Goal: Task Accomplishment & Management: Manage account settings

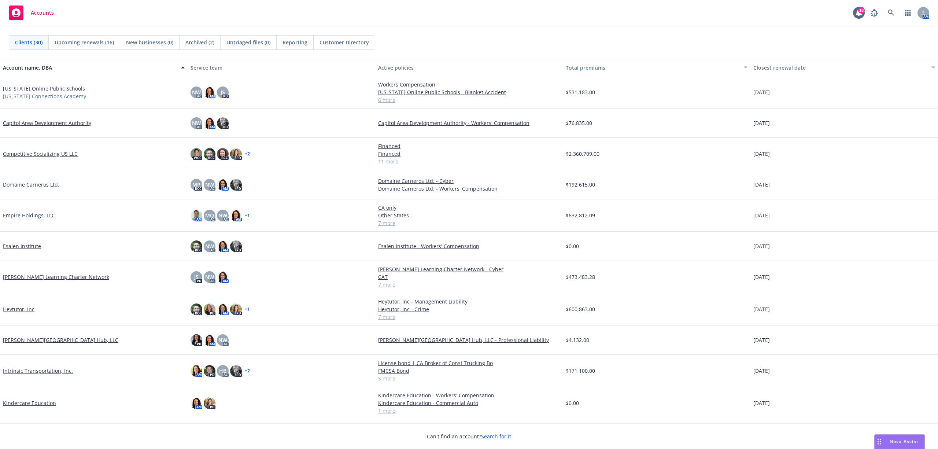
click at [47, 183] on link "Domaine Carneros Ltd." at bounding box center [31, 185] width 56 height 8
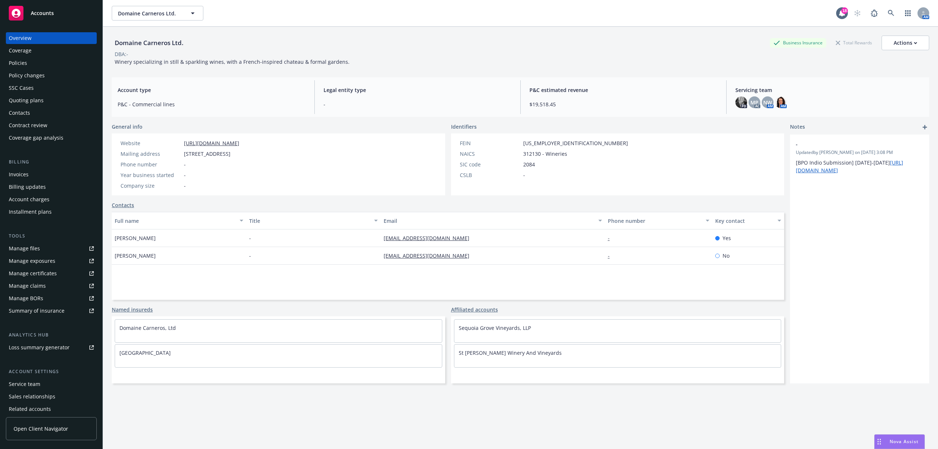
click at [29, 102] on div "Quoting plans" at bounding box center [26, 101] width 35 height 12
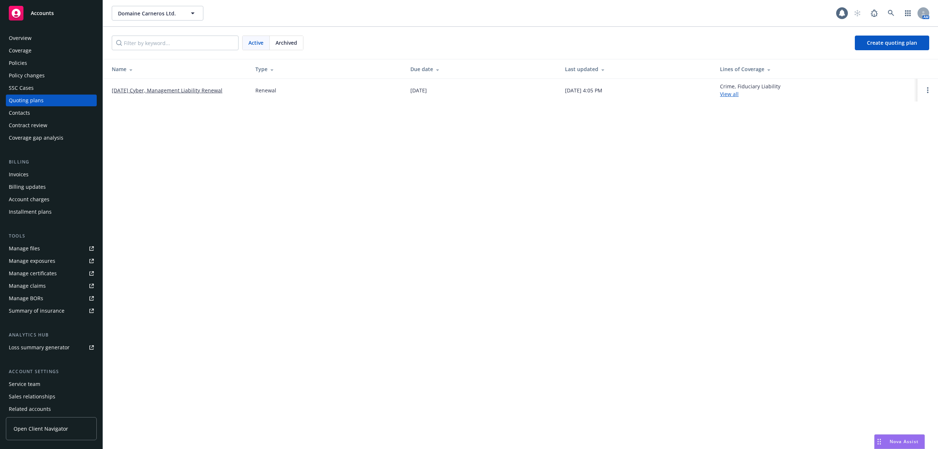
click at [180, 91] on link "[DATE] Cyber, Management Liability Renewal" at bounding box center [167, 91] width 111 height 8
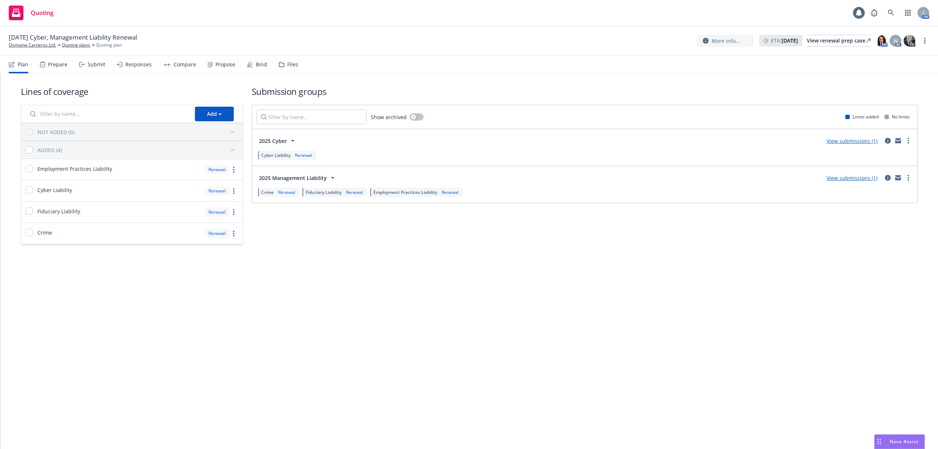
click at [232, 60] on div "Propose" at bounding box center [221, 65] width 27 height 18
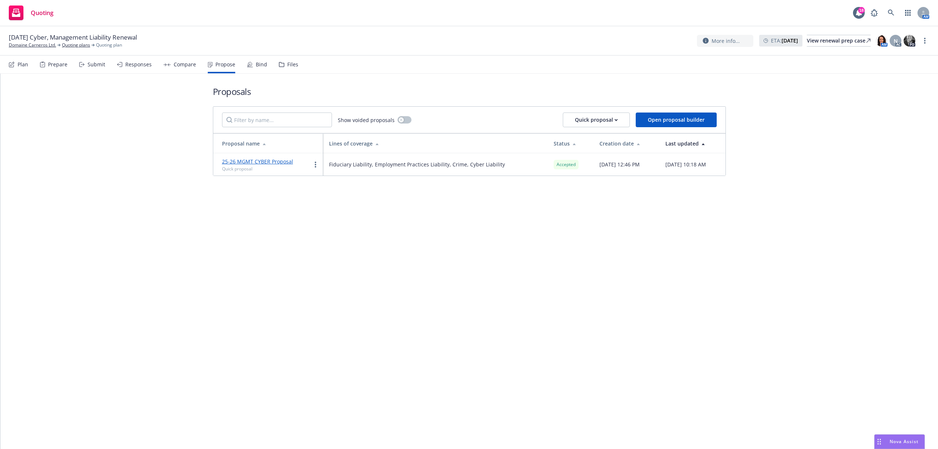
click at [260, 67] on div "Bind" at bounding box center [261, 65] width 11 height 6
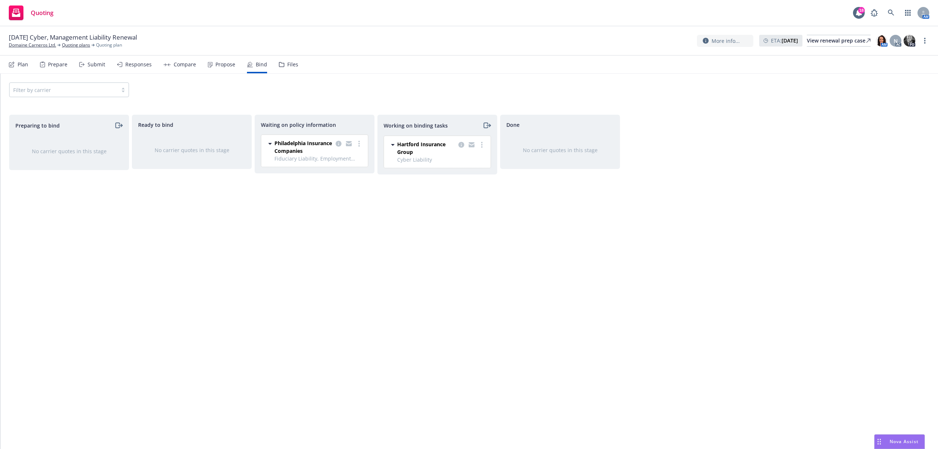
click at [296, 66] on nav "Plan Prepare Submit Responses Compare Propose Bind Files" at bounding box center [469, 65] width 921 height 18
click at [290, 65] on div "Files" at bounding box center [292, 65] width 11 height 6
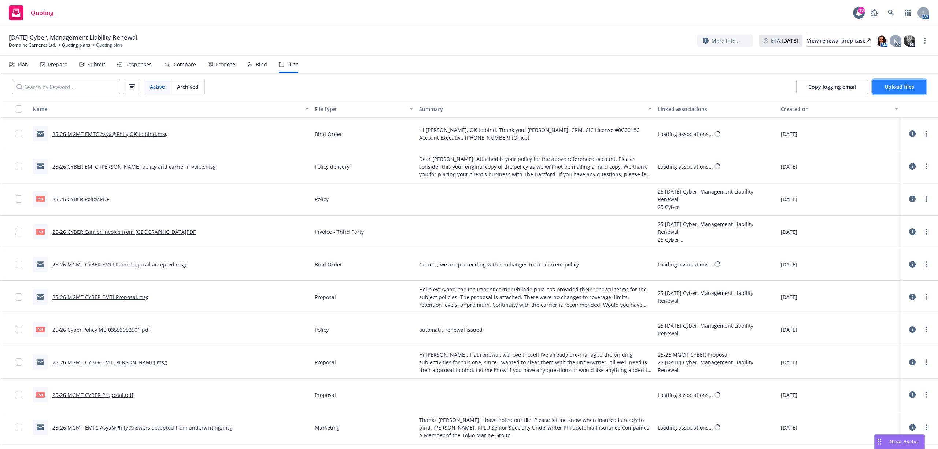
click at [887, 86] on span "Upload files" at bounding box center [900, 86] width 30 height 7
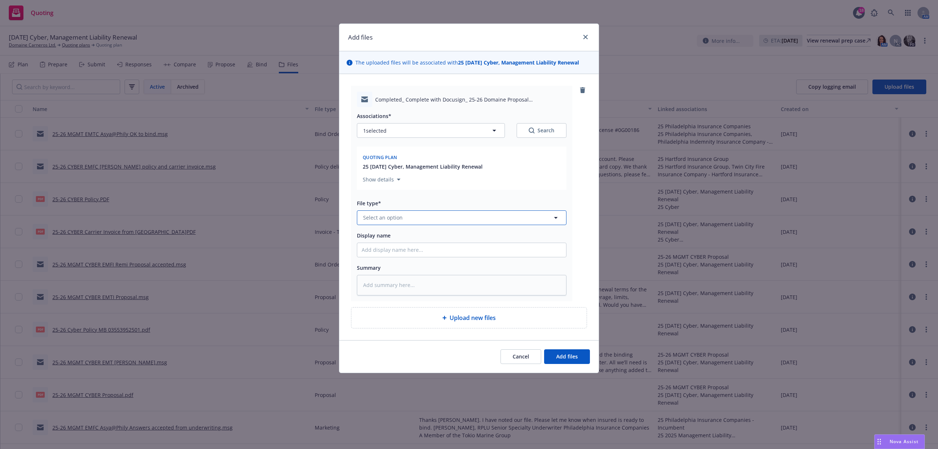
click at [400, 216] on span "Select an option" at bounding box center [383, 218] width 40 height 8
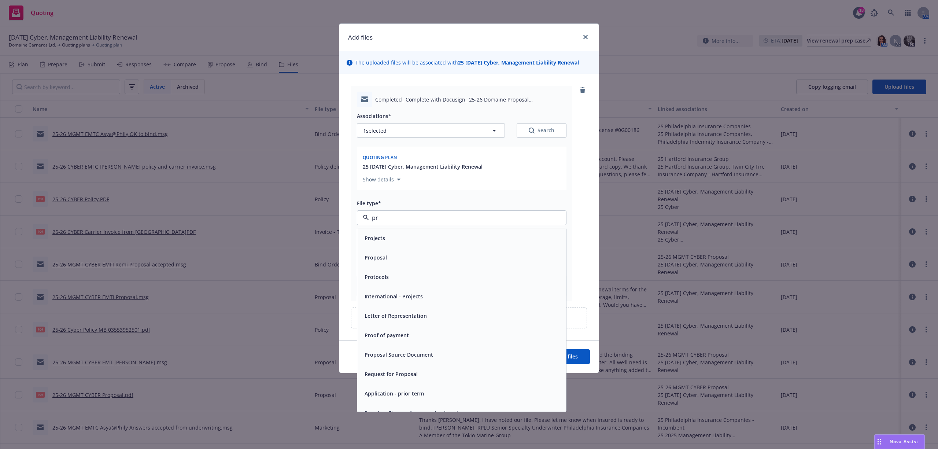
type input "pro"
click at [446, 375] on span "Proposal Acceptance Disclosure Form - signed" at bounding box center [422, 374] width 115 height 8
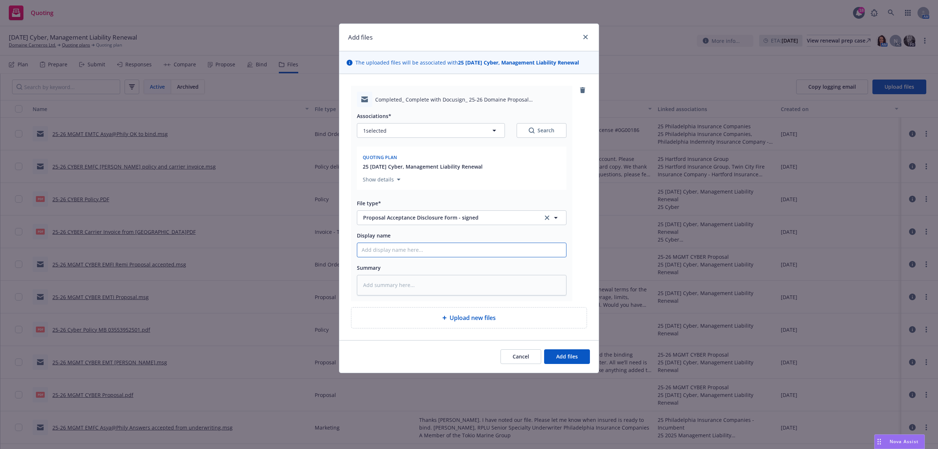
click at [403, 249] on input "Display name" at bounding box center [461, 250] width 209 height 14
type textarea "x"
type input "2"
type textarea "x"
type input "25"
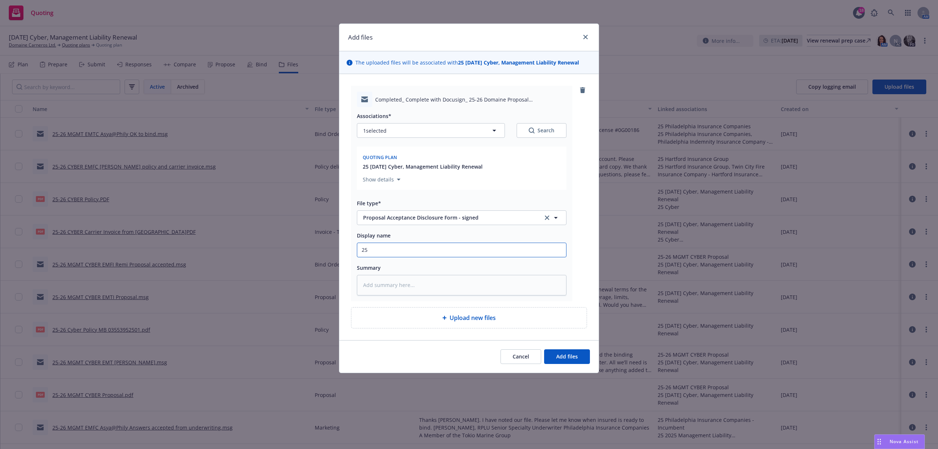
type textarea "x"
type input "25-"
type textarea "x"
type input "25-2"
type textarea "x"
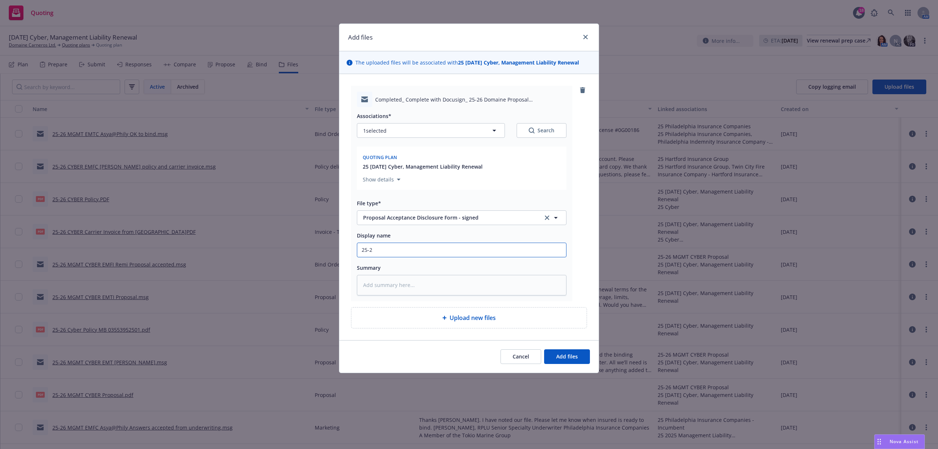
type input "25-26"
type textarea "x"
type input "25-26"
type textarea "x"
type input "25-26 M"
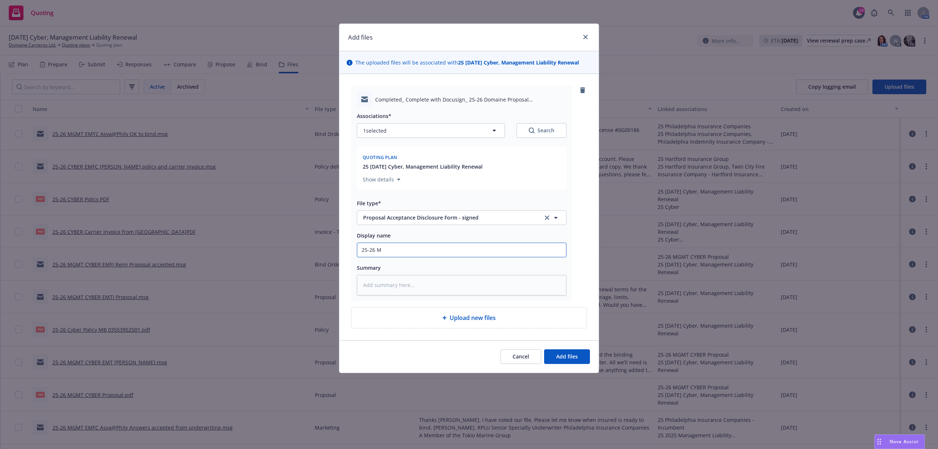
type textarea "x"
type input "25-26 MG"
type textarea "x"
type input "25-26 MGM"
type textarea "x"
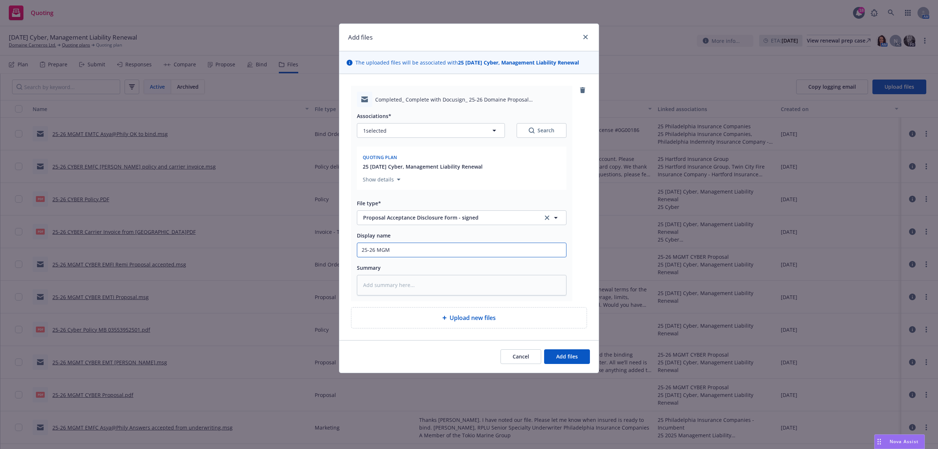
type input "25-26 MGMT"
type textarea "x"
type input "25-26 MGMT"
type textarea "x"
type input "25-26 MGMT C"
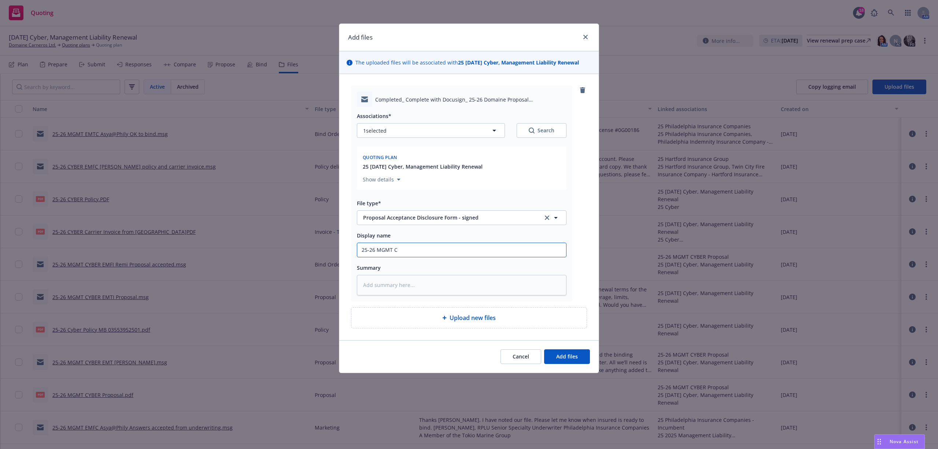
type textarea "x"
type input "25-26 MGMT CY"
type textarea "x"
type input "25-26 MGMT CYB"
type textarea "x"
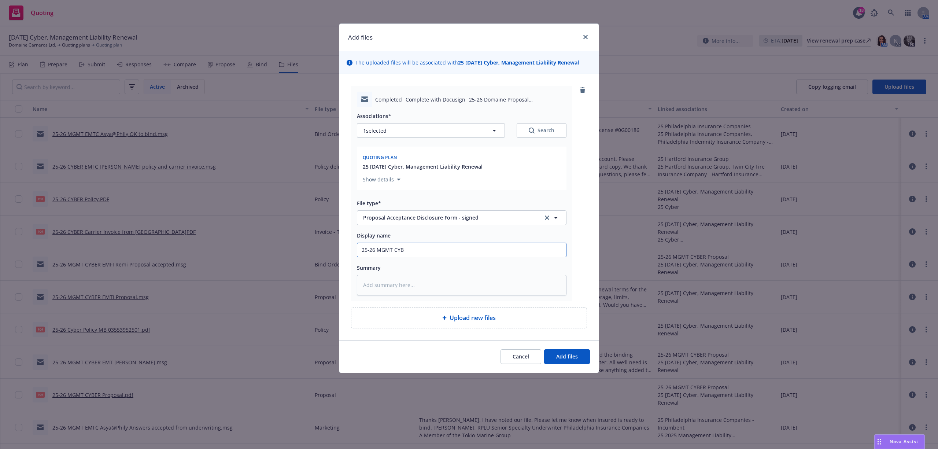
type input "25-26 MGMT CYBE"
type textarea "x"
type input "25-26 MGMT CYBER"
type textarea "x"
type input "25-26 MGMT CYBER"
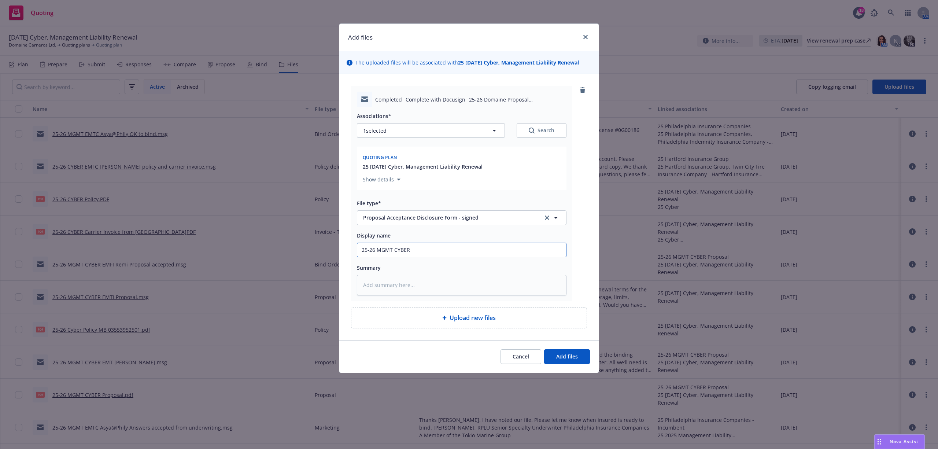
type textarea "x"
type input "25-26 MGMT CYBER E"
type textarea "x"
type input "25-26 MGMT CYBER EM"
type textarea "x"
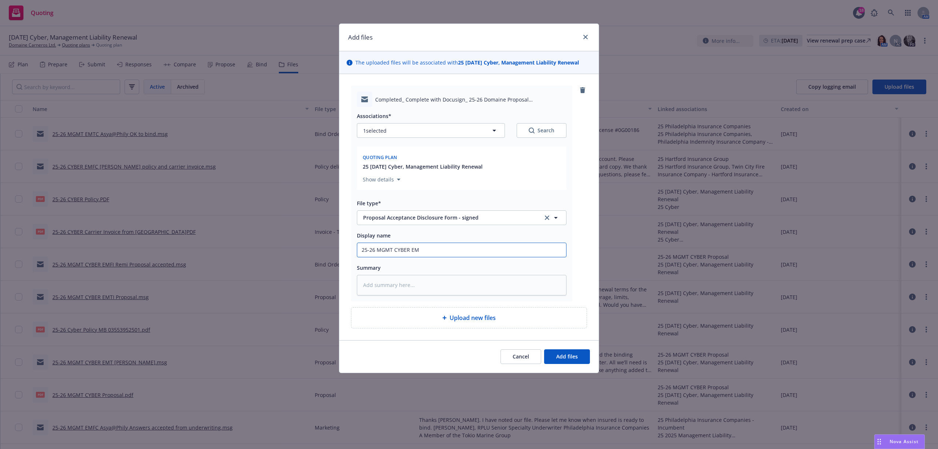
type input "25-26 MGMT CYBER EMF"
type textarea "x"
type input "25-26 MGMT CYBER EMFI"
type textarea "x"
type input "25-26 MGMT CYBER EMFI"
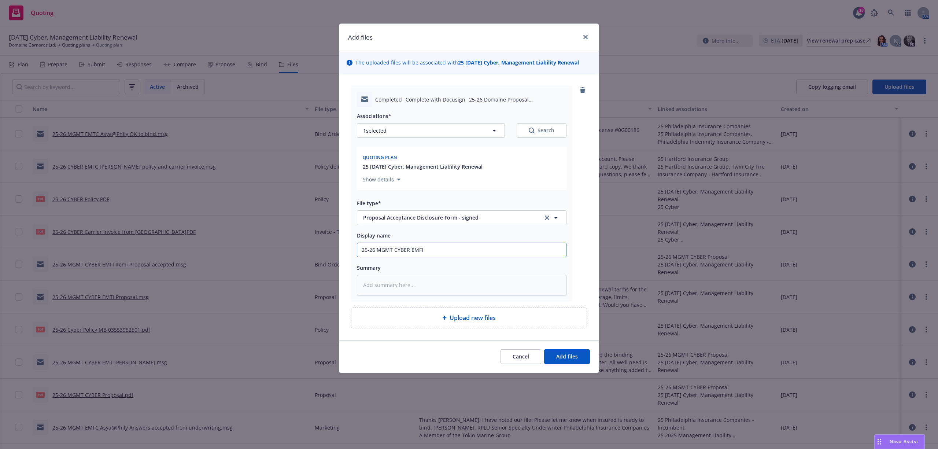
type textarea "x"
type input "25-26 MGMT CYBER EMFI S"
type textarea "x"
type input "25-26 MGMT CYBER EMFI Si"
type textarea "x"
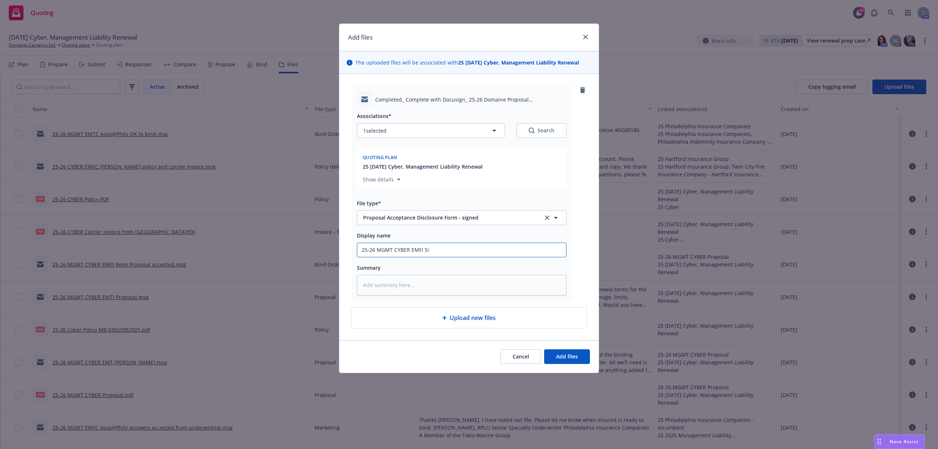
type input "25-26 MGMT CYBER EMFI Sig"
type textarea "x"
type input "25-26 MGMT CYBER EMFI Si"
type textarea "x"
type input "25-26 MGMT CYBER EMFI S"
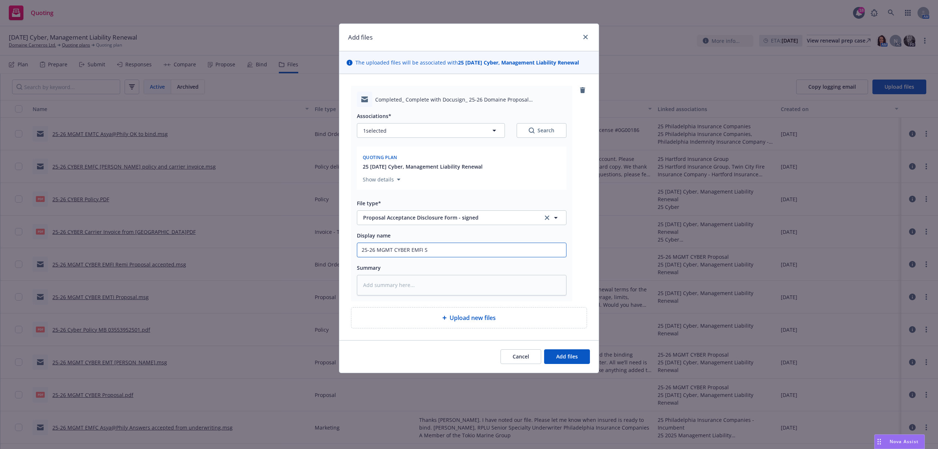
type textarea "x"
type input "25-26 MGMT CYBER EMFI"
type textarea "x"
type input "25-26 MGMT CYBER EMFI R"
type textarea "x"
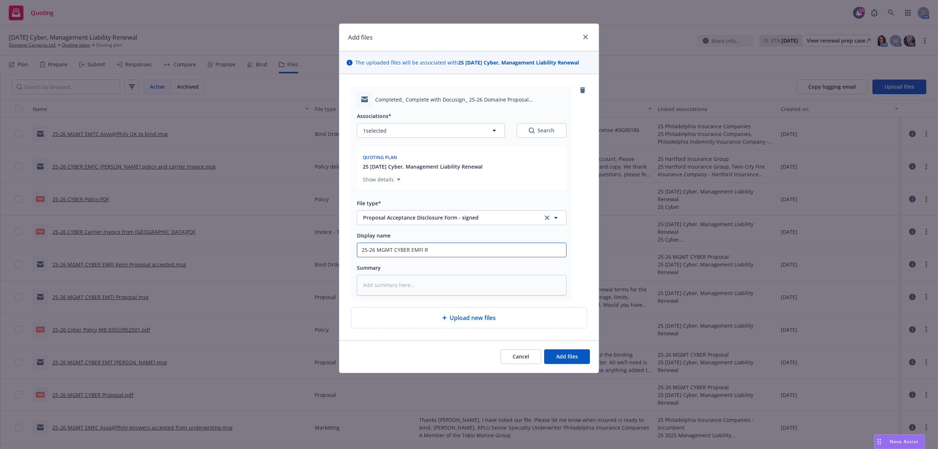
type input "25-26 MGMT CYBER EMFI Re"
type textarea "x"
type input "25-26 MGMT CYBER EMFI Rem"
type textarea "x"
type input "25-26 MGMT CYBER EMFI Remi"
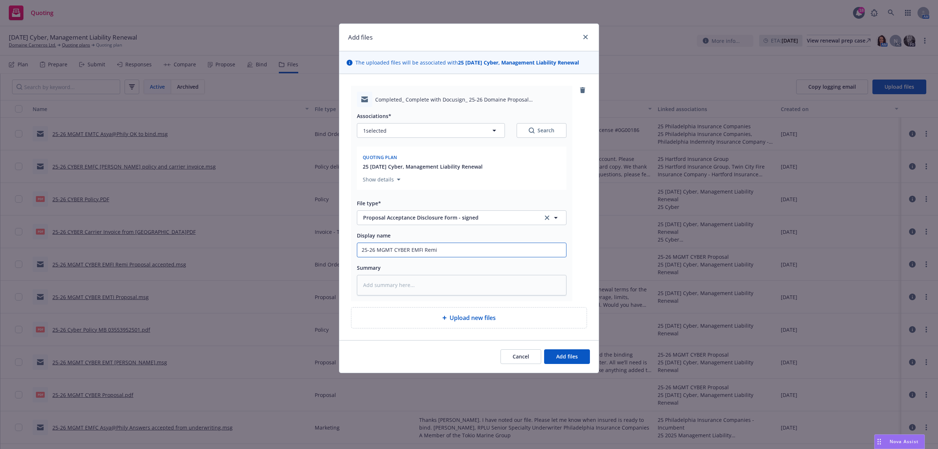
type textarea "x"
type input "25-26 MGMT CYBER EMFI Remi"
type textarea "x"
type input "25-26 MGMT CYBER EMFI Remi S"
type textarea "x"
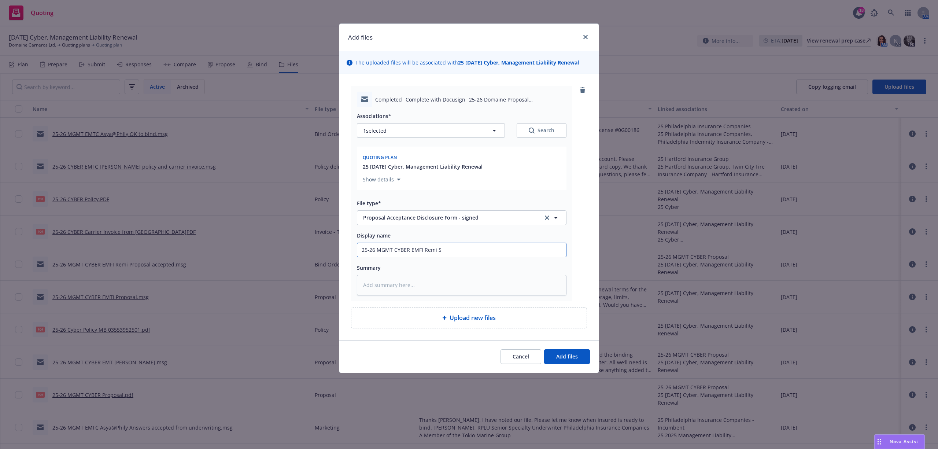
type input "25-26 MGMT CYBER EMFI Remi Si"
type textarea "x"
type input "25-26 MGMT CYBER EMFI Remi Sig"
type textarea "x"
type input "25-26 MGMT CYBER EMFI Remi Sige"
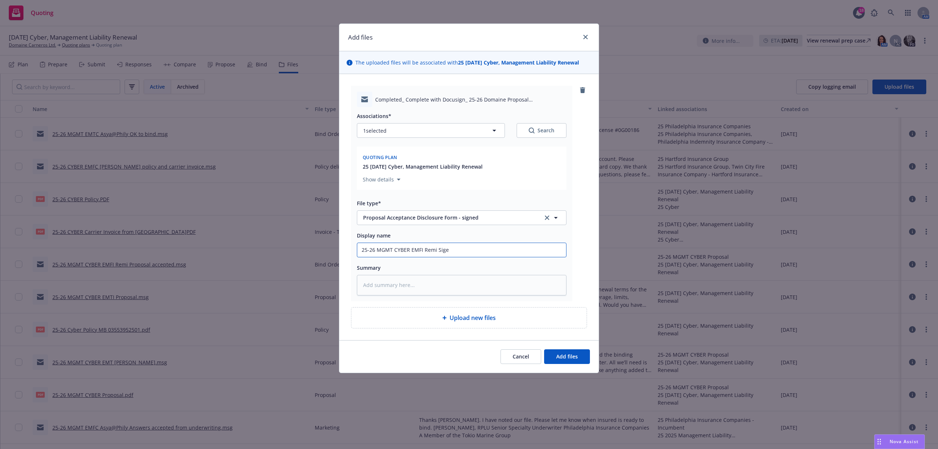
type textarea "x"
type input "25-26 MGMT CYBER EMFI Remi Sig"
type textarea "x"
type input "25-26 MGMT CYBER EMFI Remi Sign"
type textarea "x"
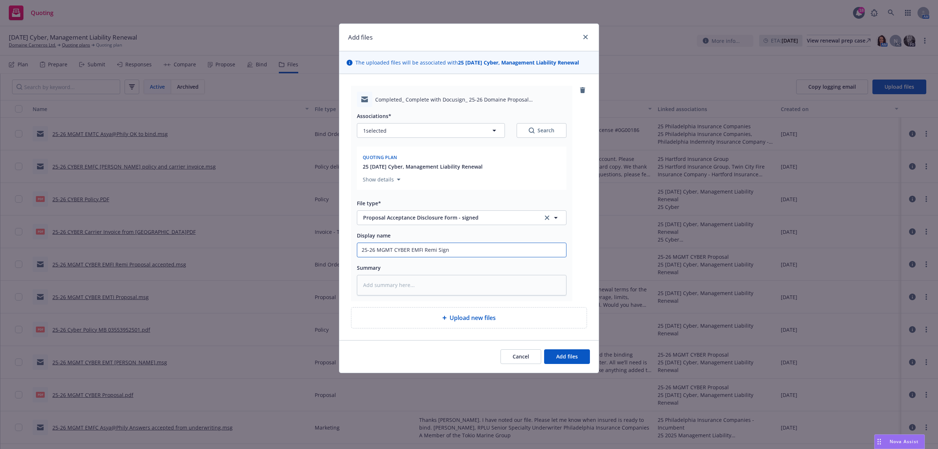
type input "25-26 MGMT CYBER EMFI Remi Signe"
type textarea "x"
type input "25-26 MGMT CYBER EMFI Remi Signed"
type textarea "x"
type input "25-26 MGMT CYBER EMFI Remi Signed"
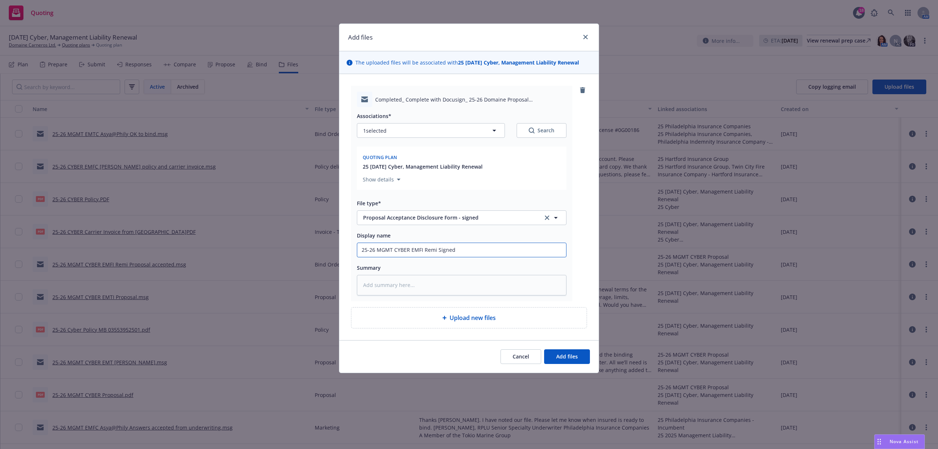
type textarea "x"
type input "25-26 MGMT CYBER EMFI Remi Signed P"
type textarea "x"
type input "25-26 MGMT CYBER EMFI Remi Signed Pr"
type textarea "x"
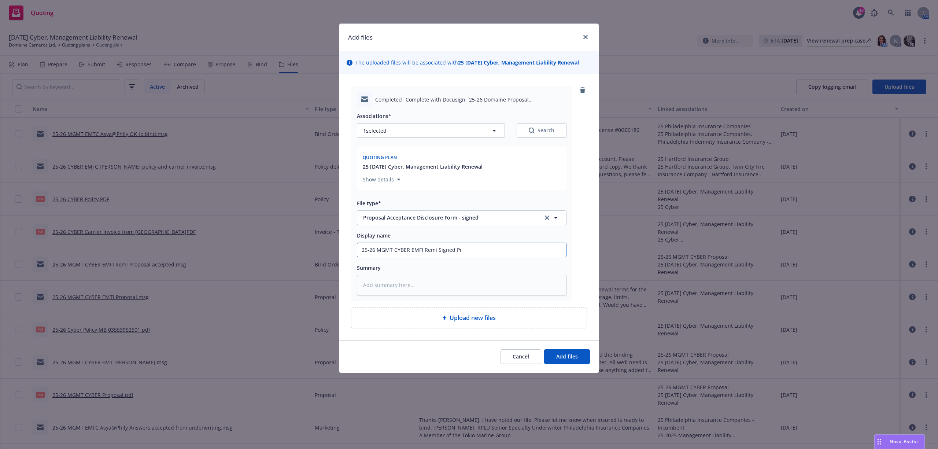
type input "25-26 MGMT CYBER EMFI Remi Signed Pro"
type textarea "x"
type input "25-26 MGMT CYBER EMFI Remi Signed Prop"
type textarea "x"
type input "25-26 MGMT CYBER EMFI Remi Signed Propo"
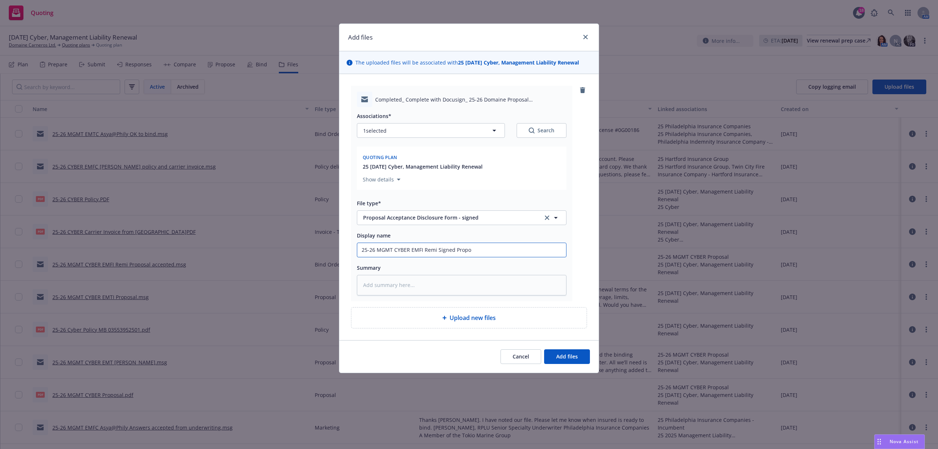
type textarea "x"
type input "25-26 MGMT CYBER EMFI Remi Signed Propos"
type textarea "x"
type input "25-26 MGMT CYBER EMFI Remi Signed Proposa"
type textarea "x"
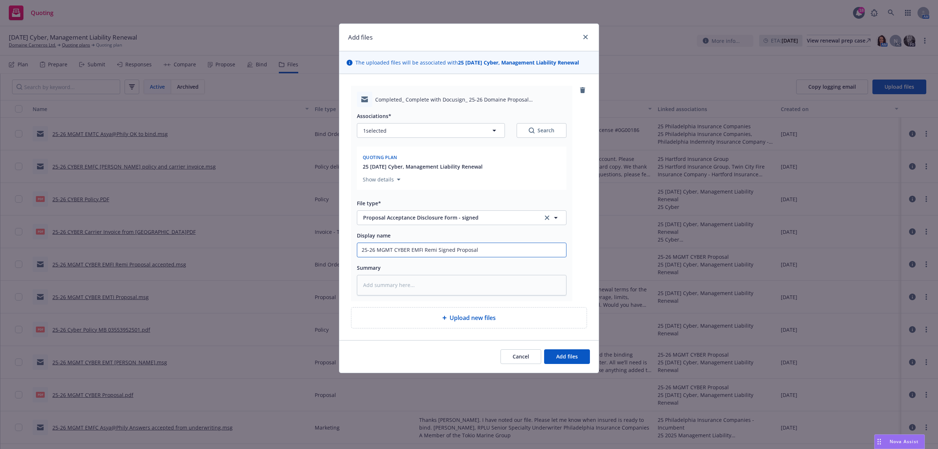
type input "25-26 MGMT CYBER EMFI Remi Signed Proposal"
paste textarea "All signers completed Complete with Docusign: 25-26 Domaine Proposal 8.18.25.pdf"
type textarea "x"
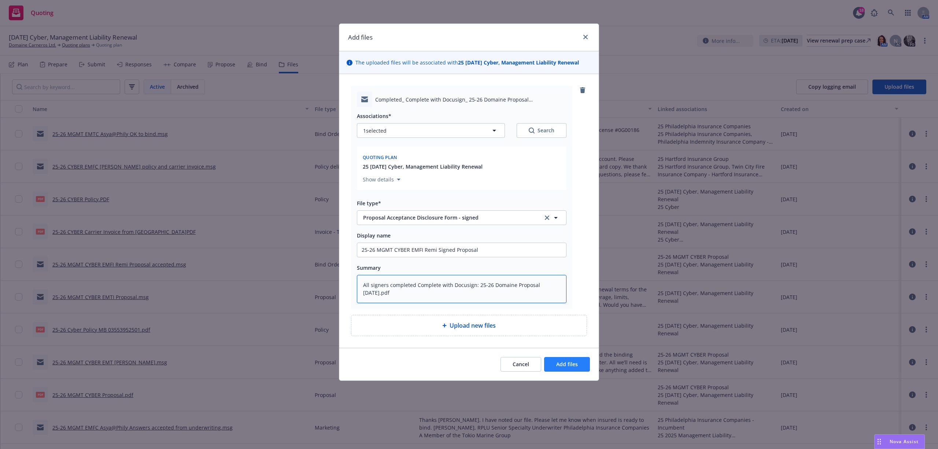
type textarea "All signers completed Complete with Docusign: 25-26 Domaine Proposal 8.18.25.pdf"
click at [562, 360] on button "Add files" at bounding box center [567, 364] width 46 height 15
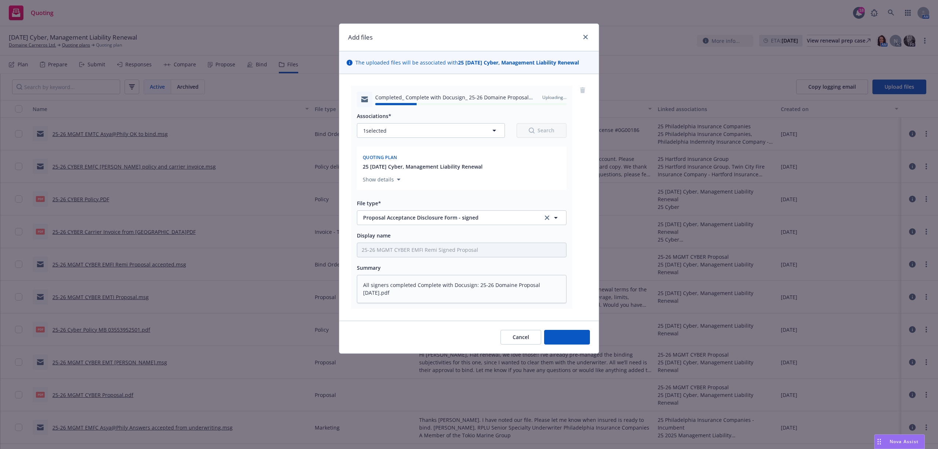
type textarea "x"
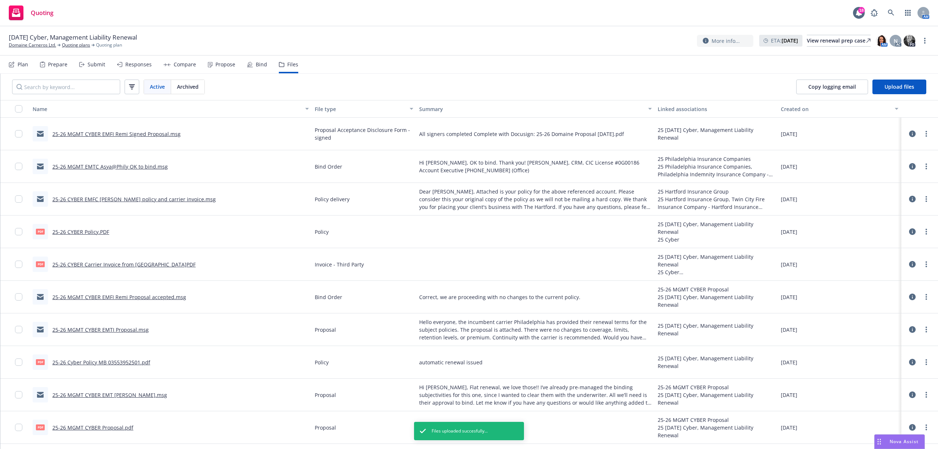
click at [256, 58] on div "Bind" at bounding box center [257, 65] width 20 height 18
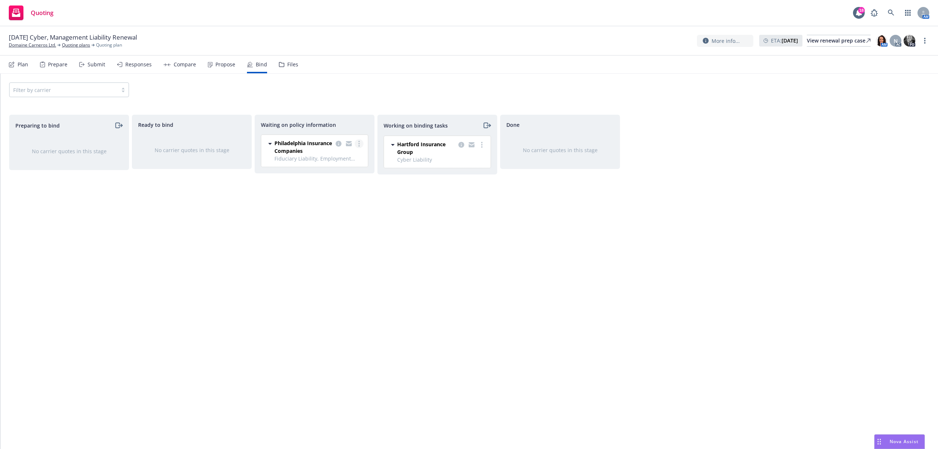
click at [357, 143] on link "more" at bounding box center [359, 143] width 9 height 9
click at [341, 161] on span "Create policies" at bounding box center [324, 158] width 54 height 7
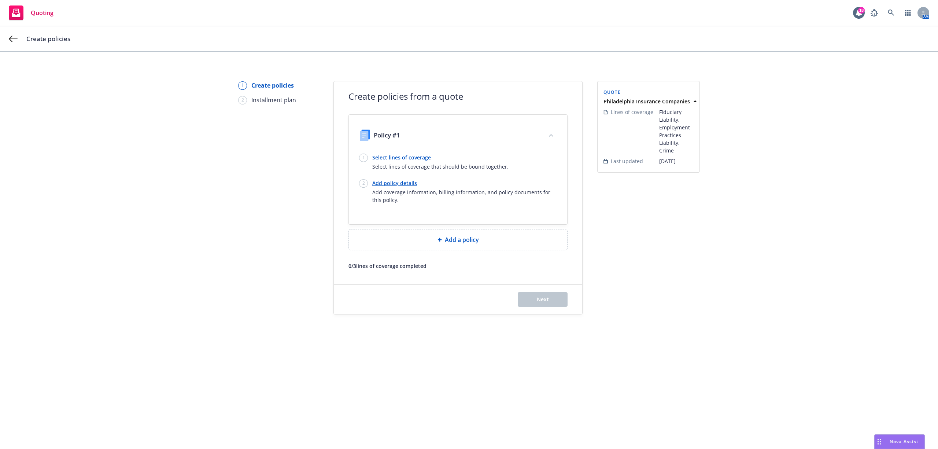
click at [386, 157] on link "Select lines of coverage" at bounding box center [440, 158] width 136 height 8
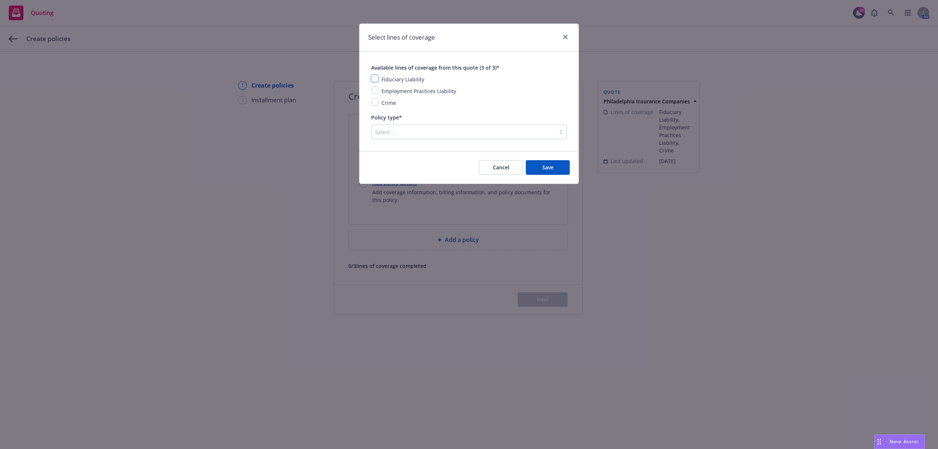
click at [373, 80] on input "checkbox" at bounding box center [374, 78] width 7 height 7
checkbox input "true"
click at [375, 91] on input "checkbox" at bounding box center [374, 90] width 7 height 7
checkbox input "true"
click at [377, 102] on input "checkbox" at bounding box center [374, 101] width 7 height 7
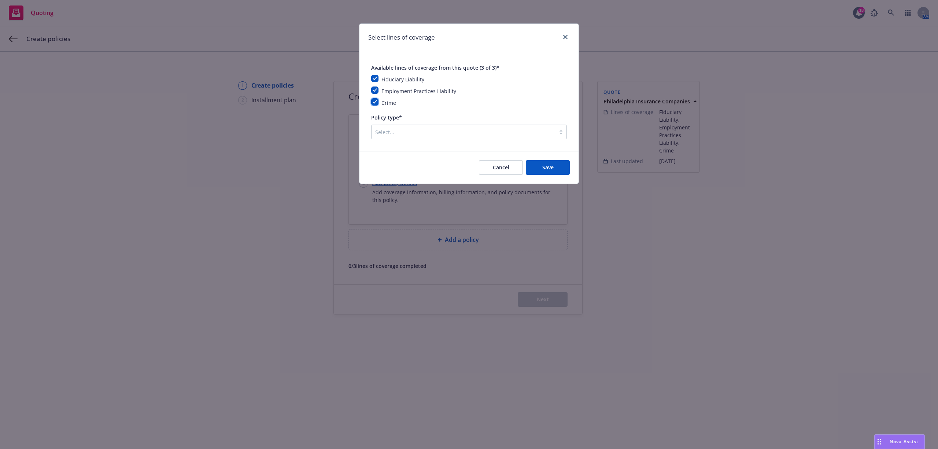
checkbox input "true"
click at [417, 130] on div at bounding box center [463, 132] width 177 height 9
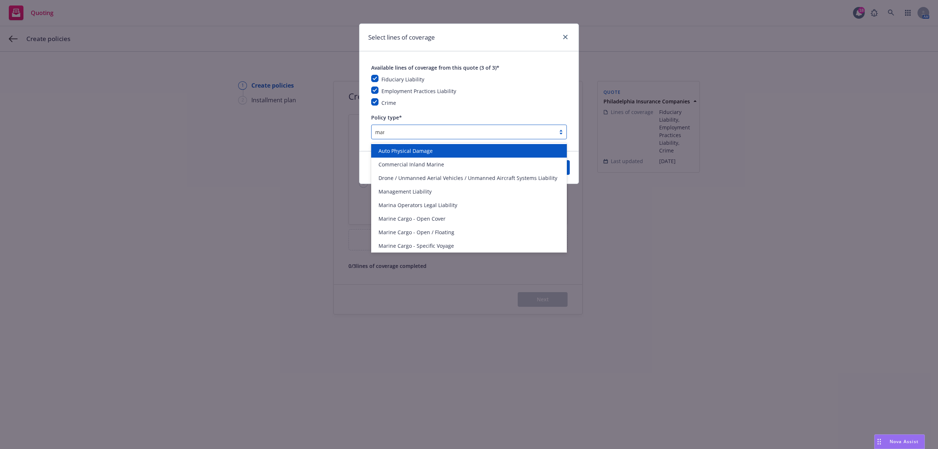
type input "mana"
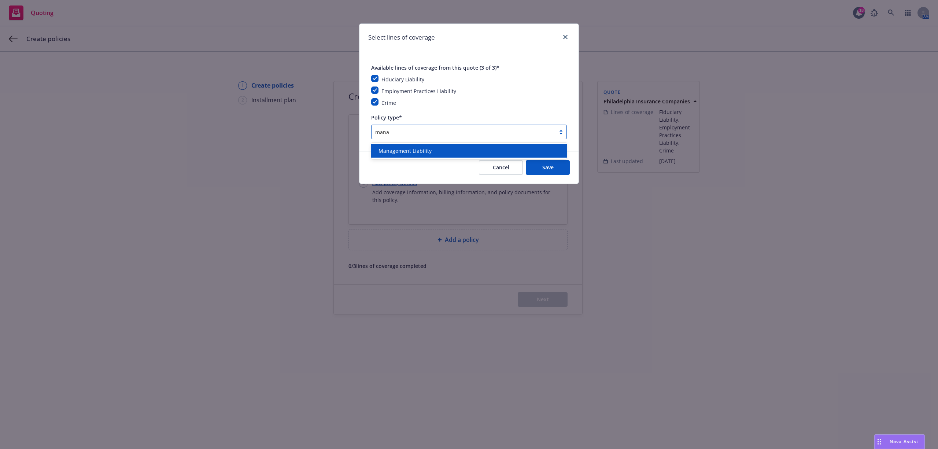
click at [416, 151] on span "Management Liability" at bounding box center [405, 151] width 53 height 8
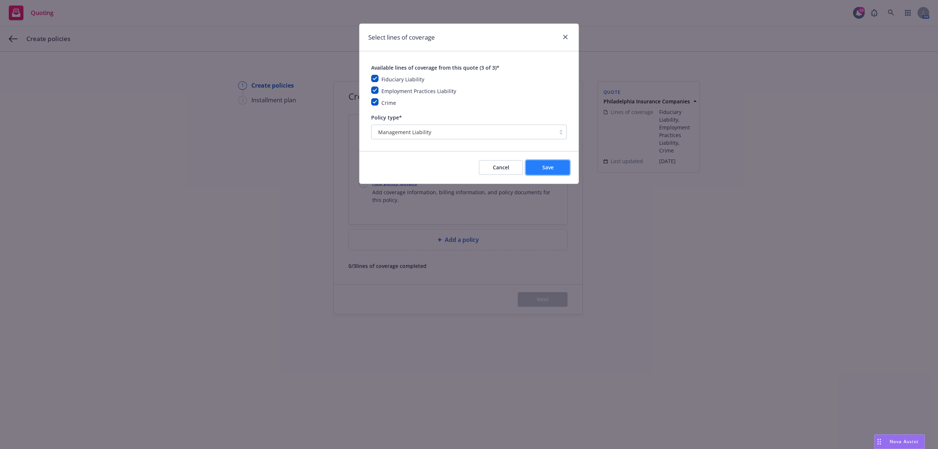
click at [537, 169] on button "Save" at bounding box center [548, 167] width 44 height 15
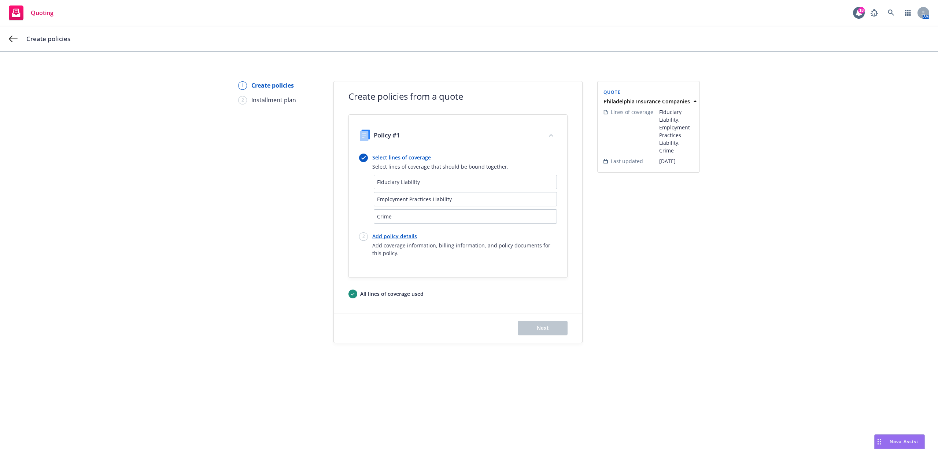
click at [398, 235] on link "Add policy details" at bounding box center [464, 236] width 185 height 8
select select "12"
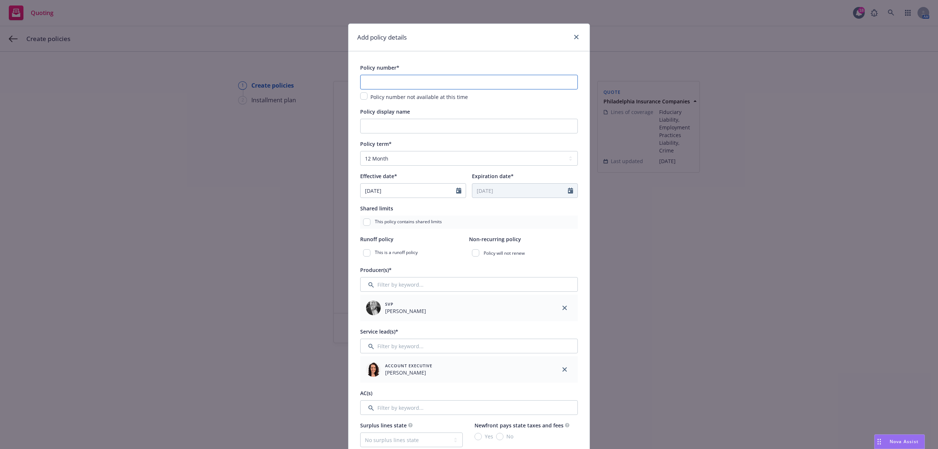
paste input "PHSD1820430-003"
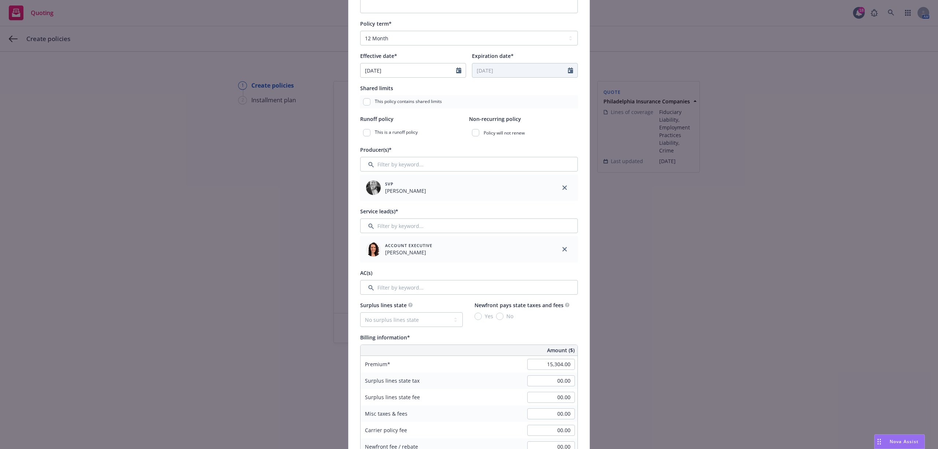
scroll to position [147, 0]
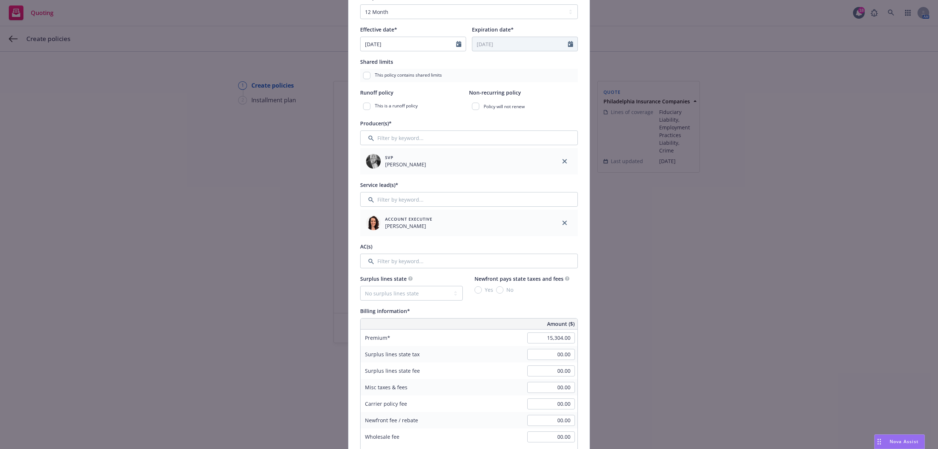
type input "PHSD1820430-003"
click at [442, 260] on input "Filter by keyword..." at bounding box center [469, 261] width 218 height 15
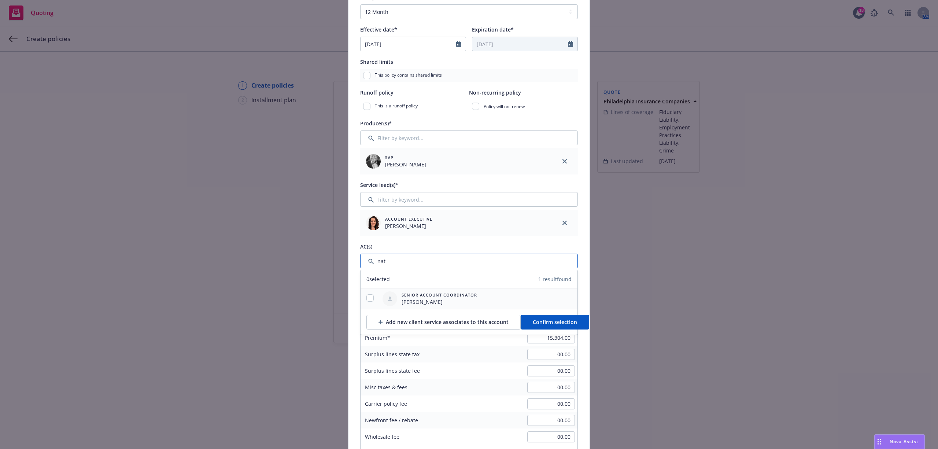
type input "nat"
click at [367, 298] on input "checkbox" at bounding box center [370, 297] width 7 height 7
checkbox input "true"
click at [533, 320] on span "Confirm selection" at bounding box center [555, 322] width 44 height 7
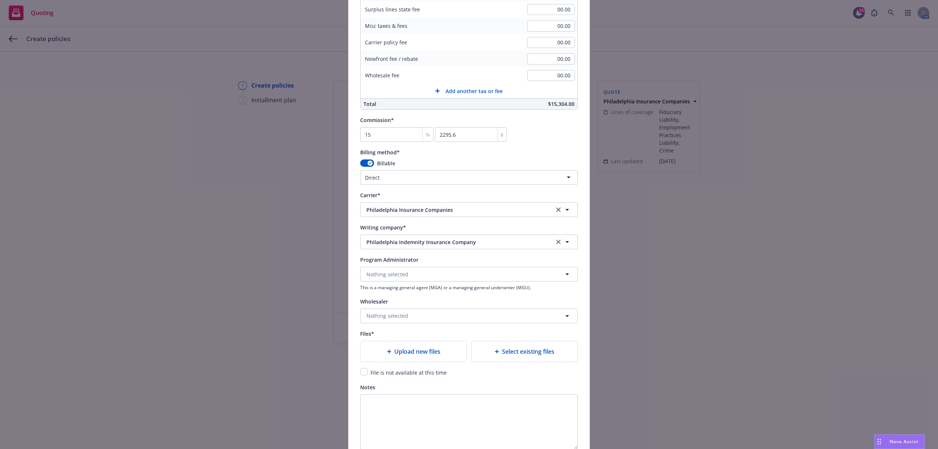
scroll to position [587, 0]
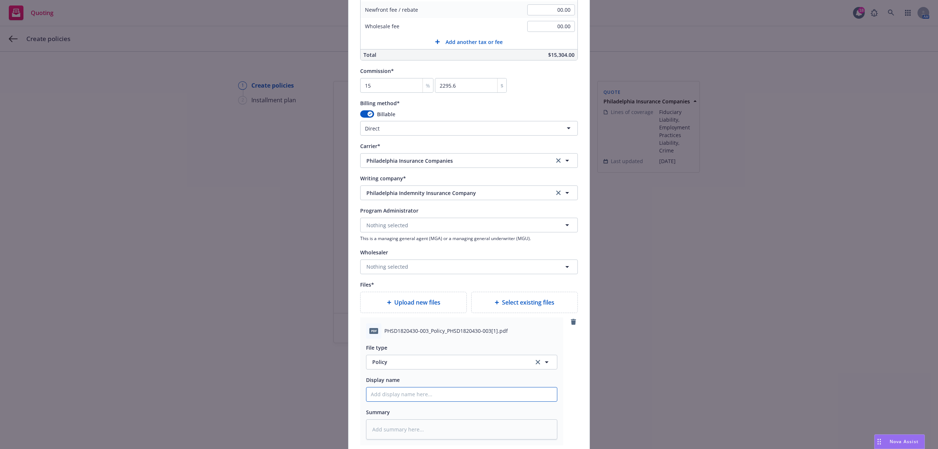
click at [398, 393] on input "Policy display name" at bounding box center [462, 394] width 191 height 14
type textarea "x"
type input "2"
type textarea "x"
type input "25"
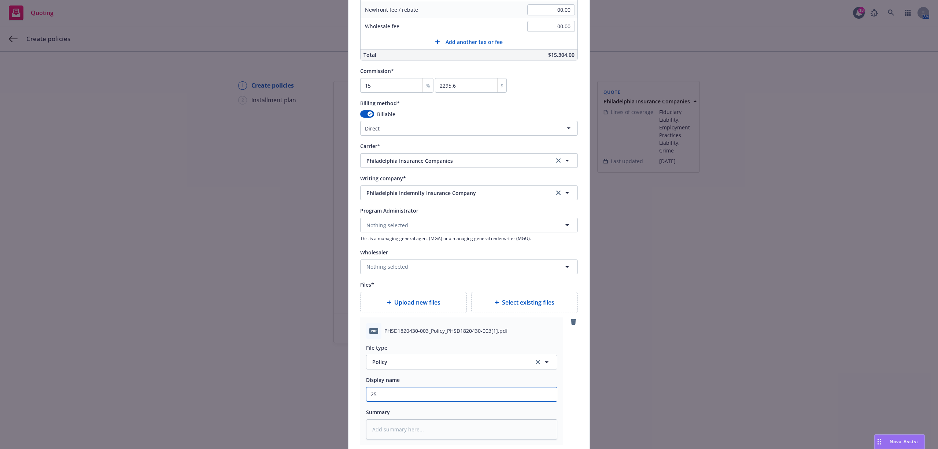
type textarea "x"
type input "25-"
type textarea "x"
type input "25-2"
type textarea "x"
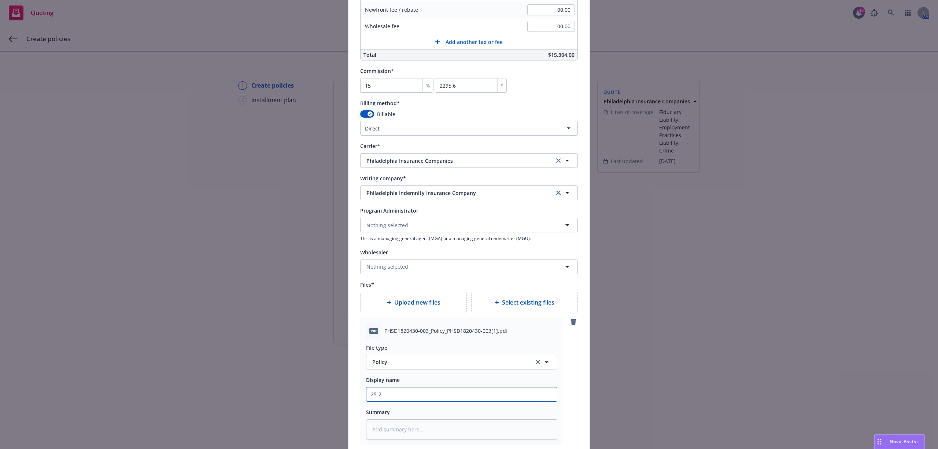
type input "25-26"
type textarea "x"
type input "25-26"
type textarea "x"
type input "25-26 M"
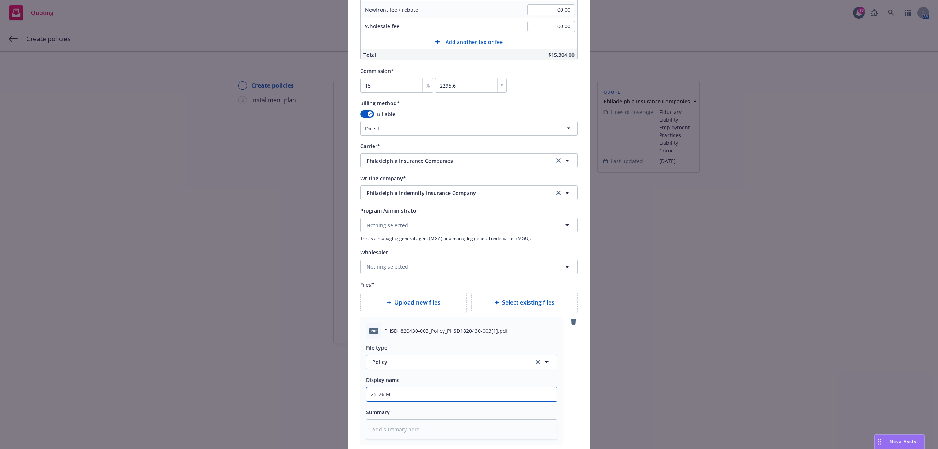
type textarea "x"
type input "25-26 MG"
type textarea "x"
type input "25-26 MGM"
type textarea "x"
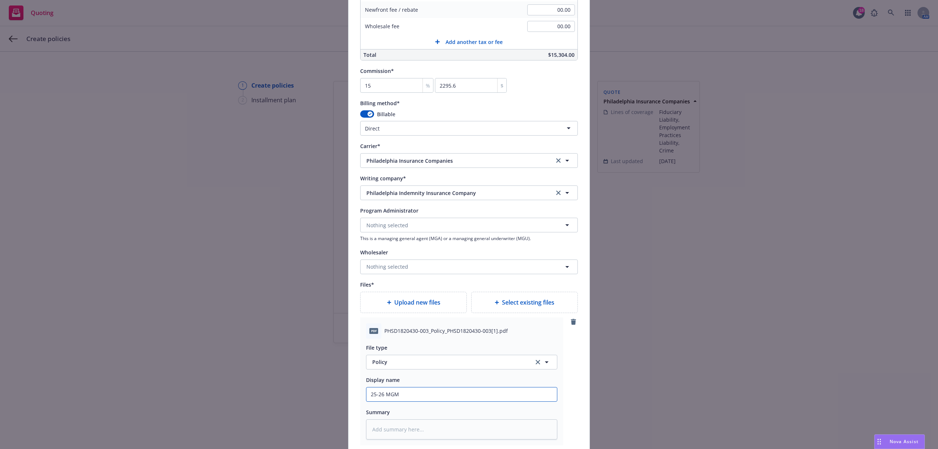
type input "25-26 MGMT"
type textarea "x"
type input "25-26 MGMT"
type textarea "x"
type input "25-26 MGMT O"
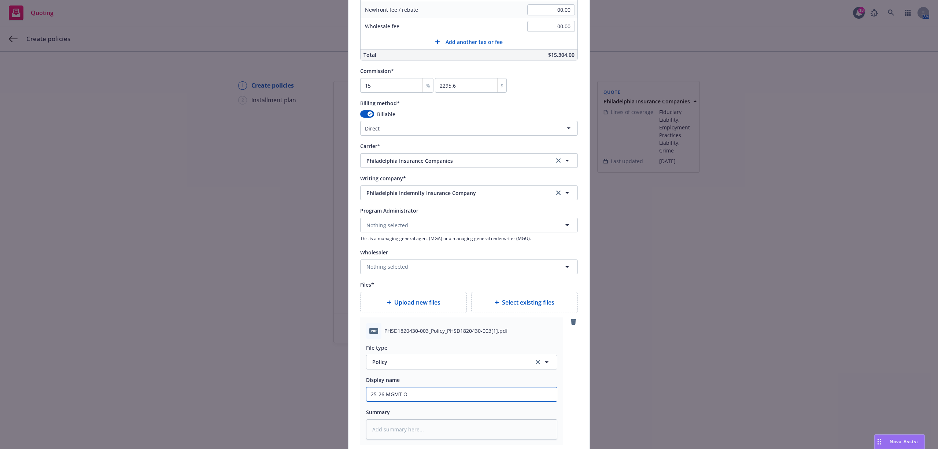
type textarea "x"
type input "25-26 MGMT"
type textarea "x"
type input "25-26 MGMT P"
type textarea "x"
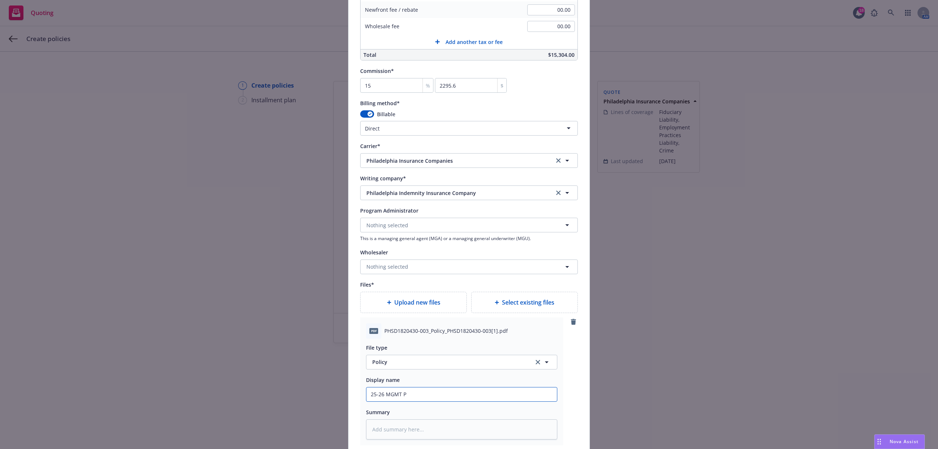
type input "25-26 MGMT Po"
type textarea "x"
type input "25-26 MGMT Pol"
type textarea "x"
type input "25-26 MGMT Poli"
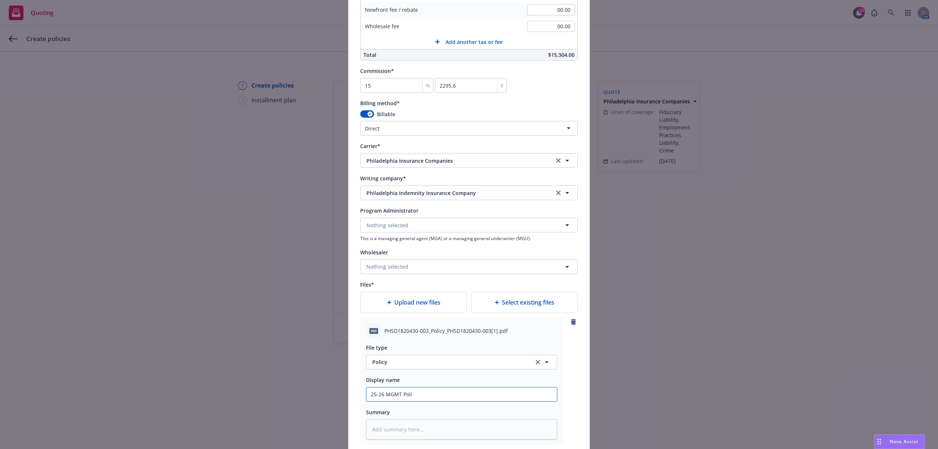
type textarea "x"
type input "25-26 MGMT Polic"
type textarea "x"
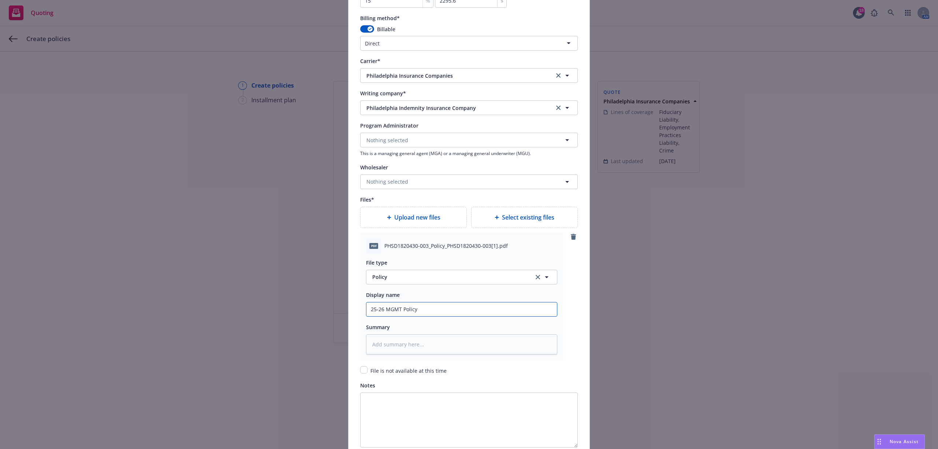
scroll to position [739, 0]
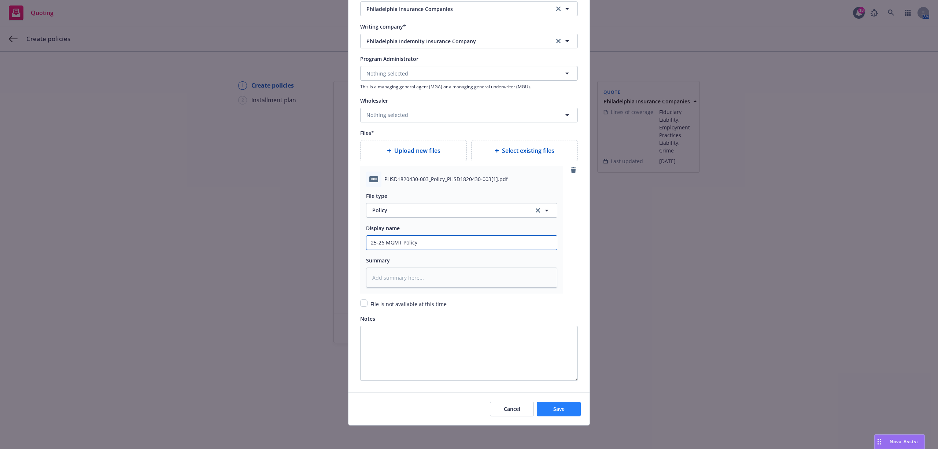
type input "25-26 MGMT Policy"
click at [559, 409] on span "Save" at bounding box center [559, 408] width 11 height 7
type textarea "x"
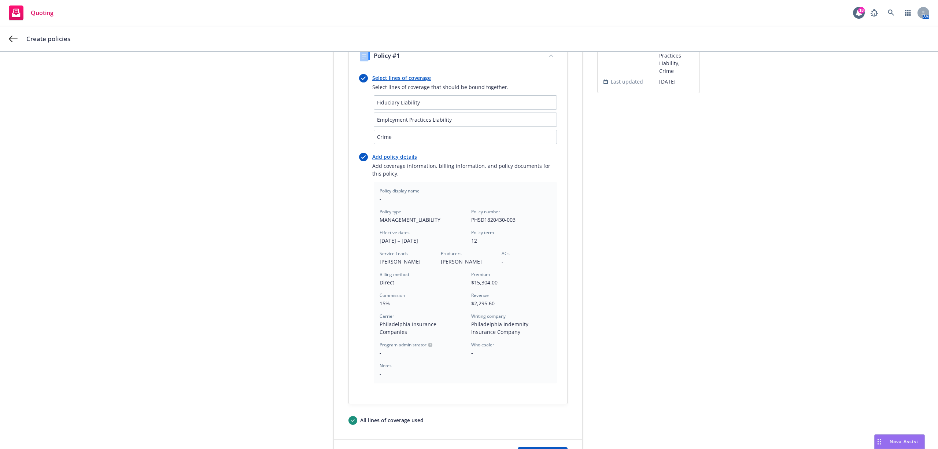
scroll to position [148, 0]
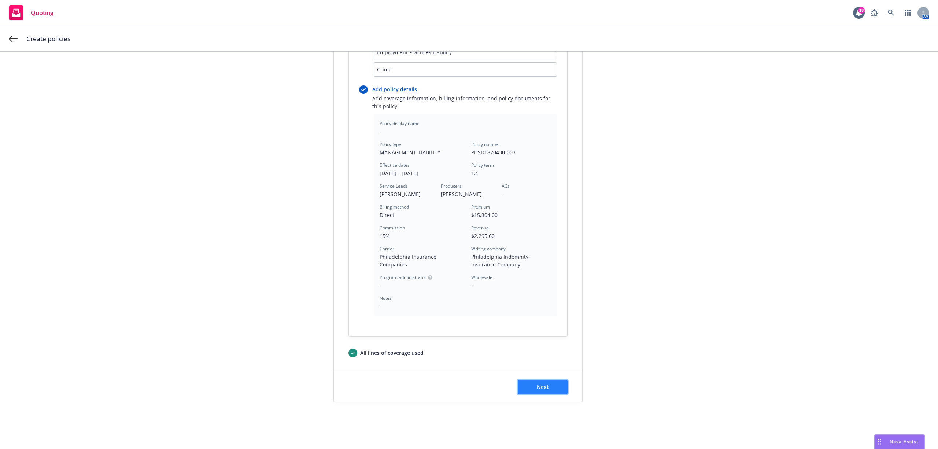
click at [549, 383] on button "Next" at bounding box center [543, 387] width 50 height 15
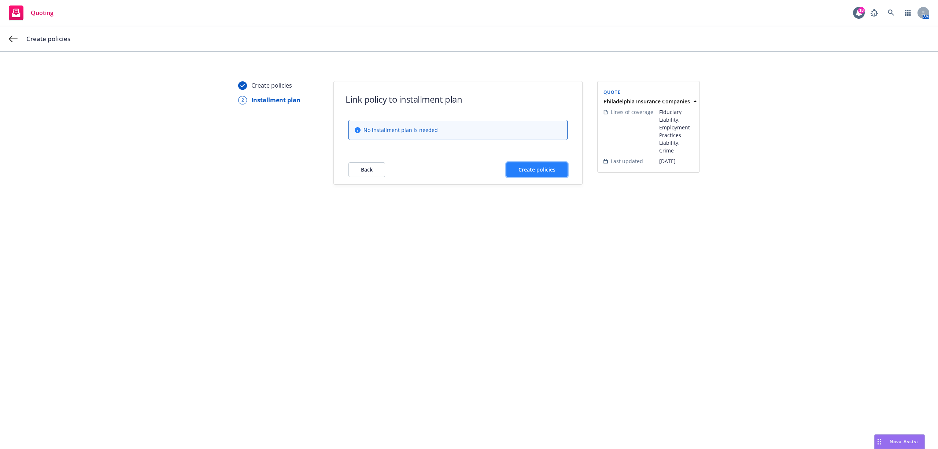
click at [537, 165] on button "Create policies" at bounding box center [537, 169] width 61 height 15
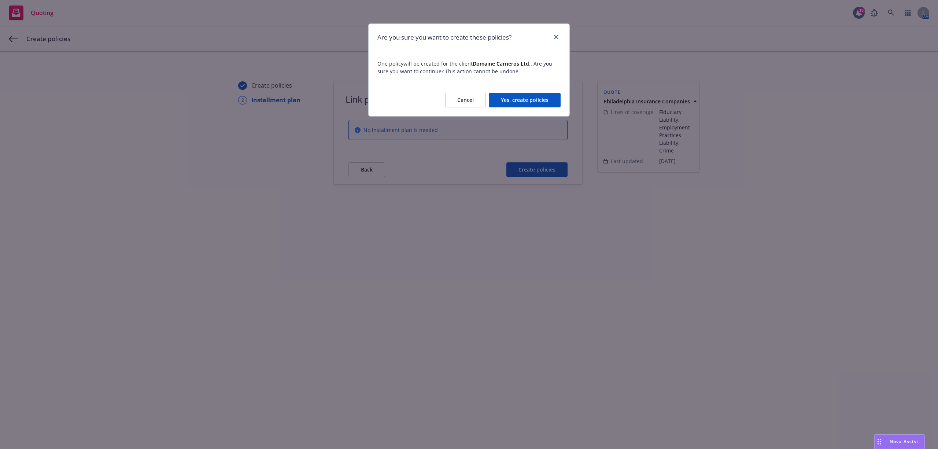
click at [524, 97] on button "Yes, create policies" at bounding box center [525, 100] width 72 height 15
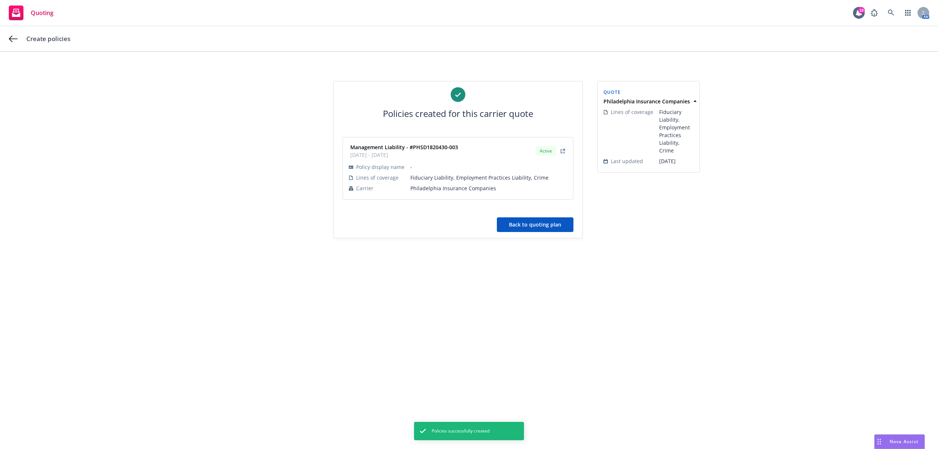
click at [545, 229] on button "Back to quoting plan" at bounding box center [535, 224] width 77 height 15
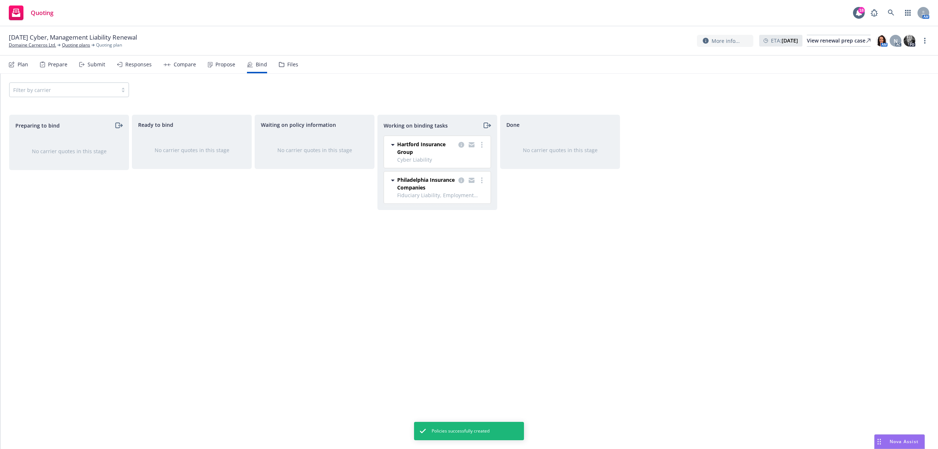
click at [489, 128] on icon "moveRight" at bounding box center [487, 125] width 8 height 9
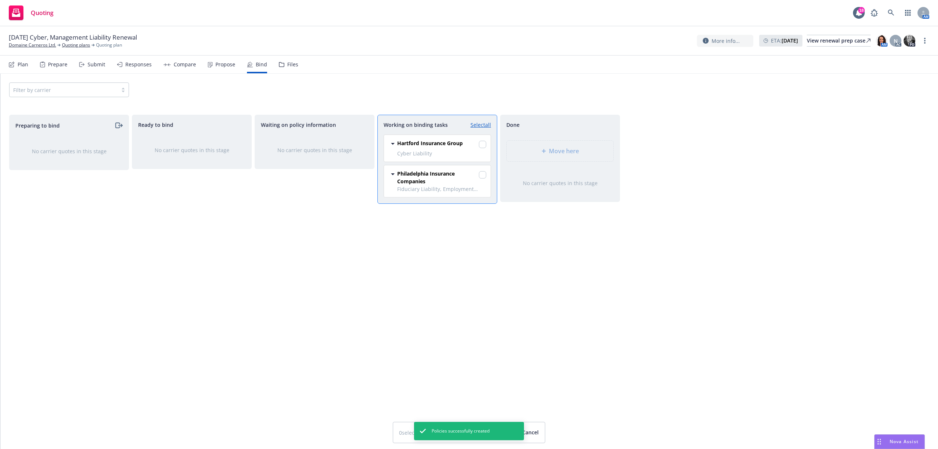
click at [481, 122] on link "Select all" at bounding box center [481, 125] width 21 height 8
checkbox input "true"
click at [552, 147] on span "Move here" at bounding box center [564, 151] width 30 height 9
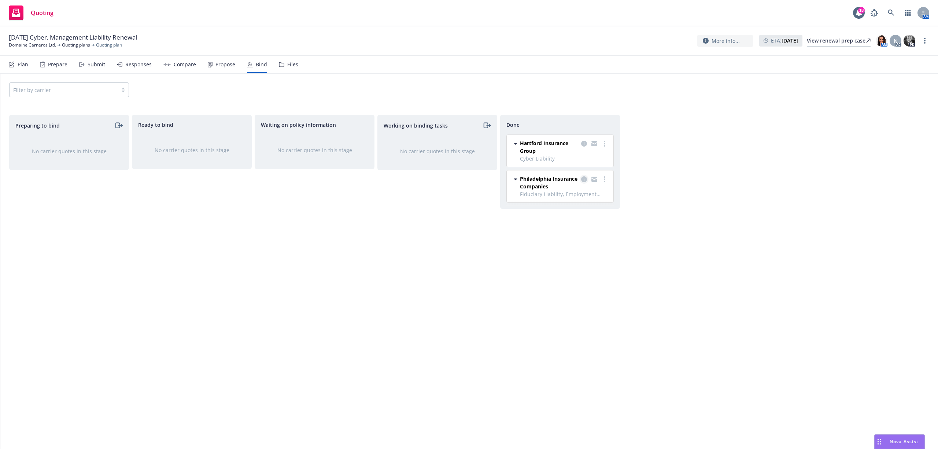
click at [584, 180] on icon "copy logging email" at bounding box center [584, 179] width 6 height 6
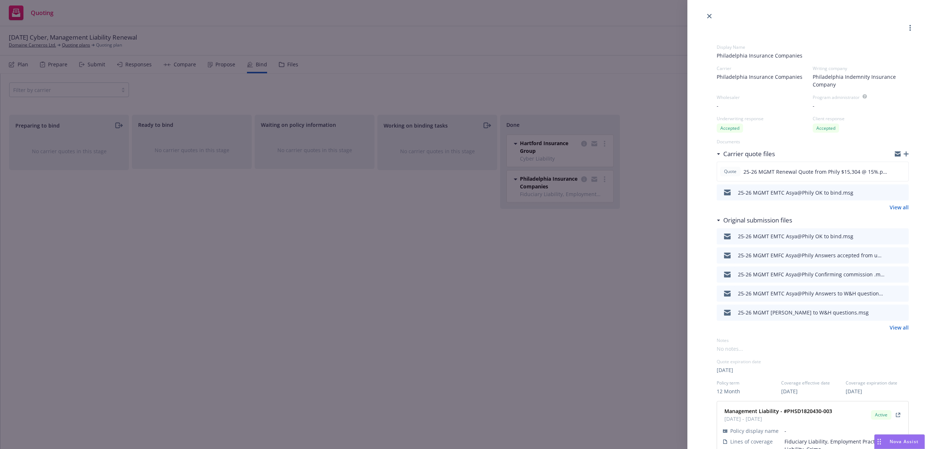
click at [904, 153] on icon "button" at bounding box center [906, 153] width 5 height 5
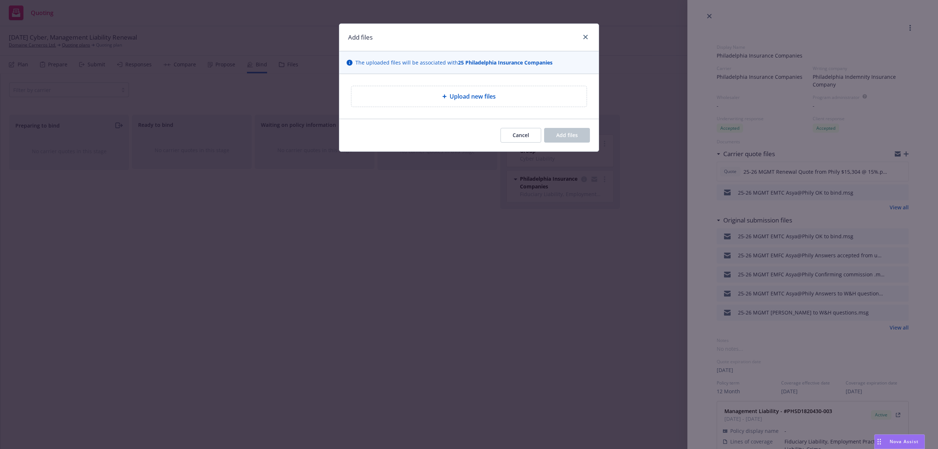
type textarea "x"
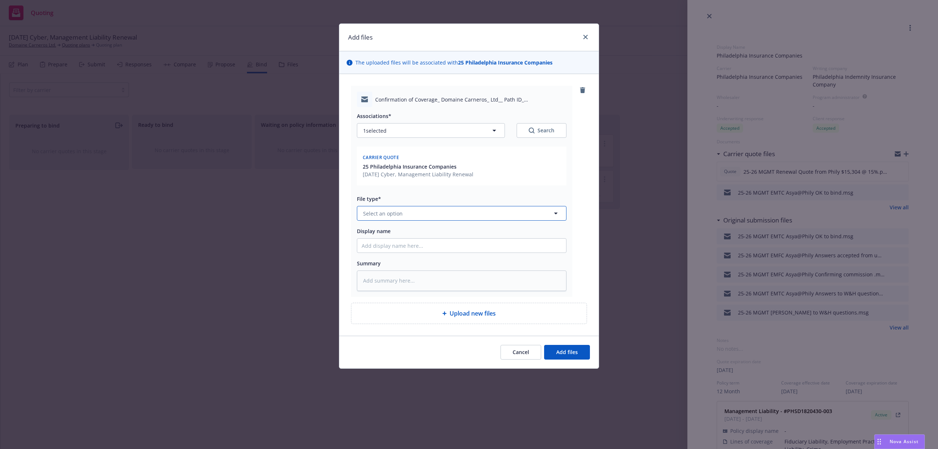
click at [400, 215] on span "Select an option" at bounding box center [383, 214] width 40 height 8
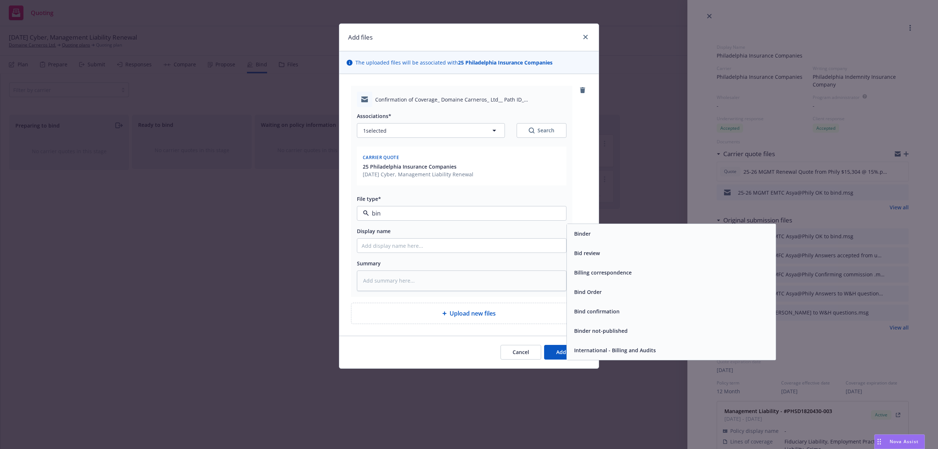
type input "bind"
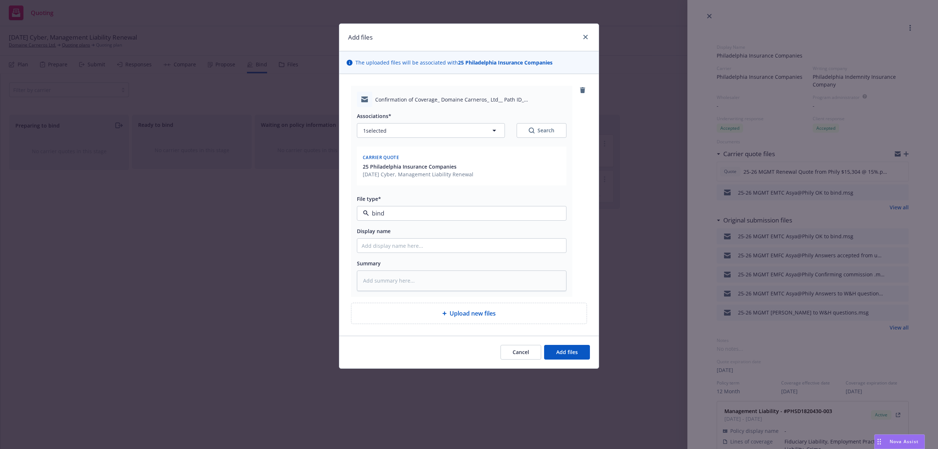
type textarea "x"
type input "2"
type textarea "x"
type input "25"
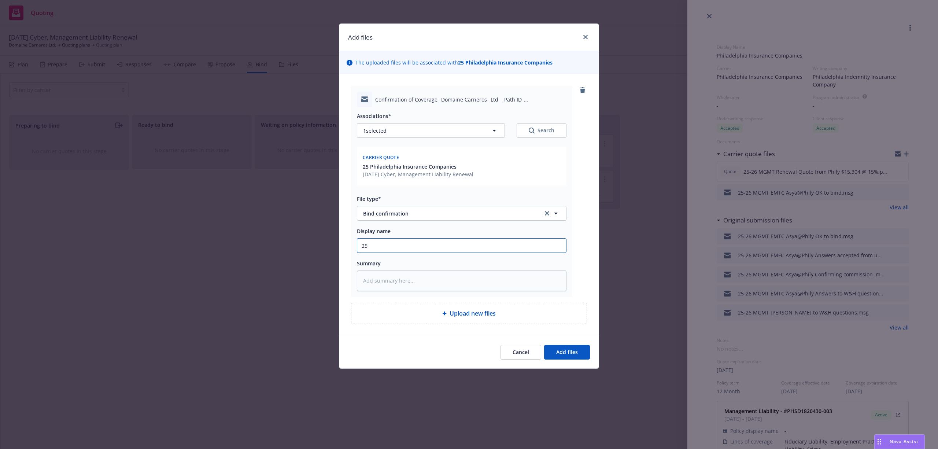
type textarea "x"
type input "25-"
type textarea "x"
type input "25-2"
type textarea "x"
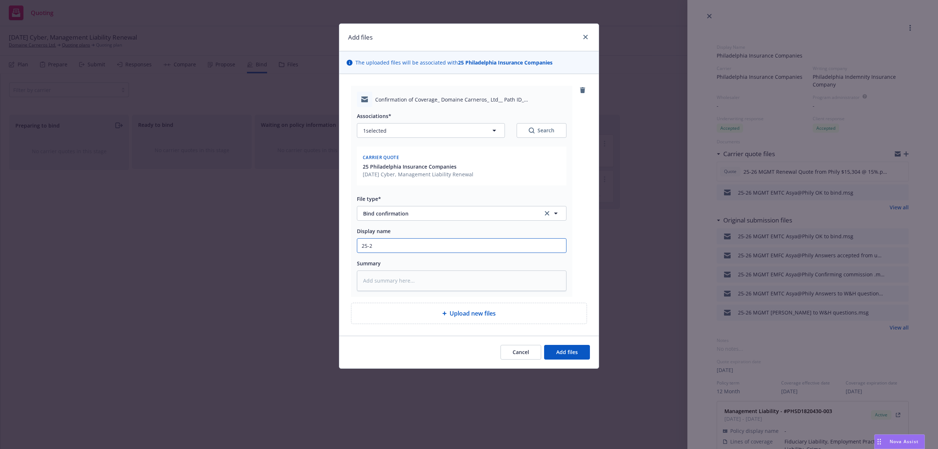
type input "25-26"
type textarea "x"
type input "25-26"
type textarea "x"
type input "25-26 M"
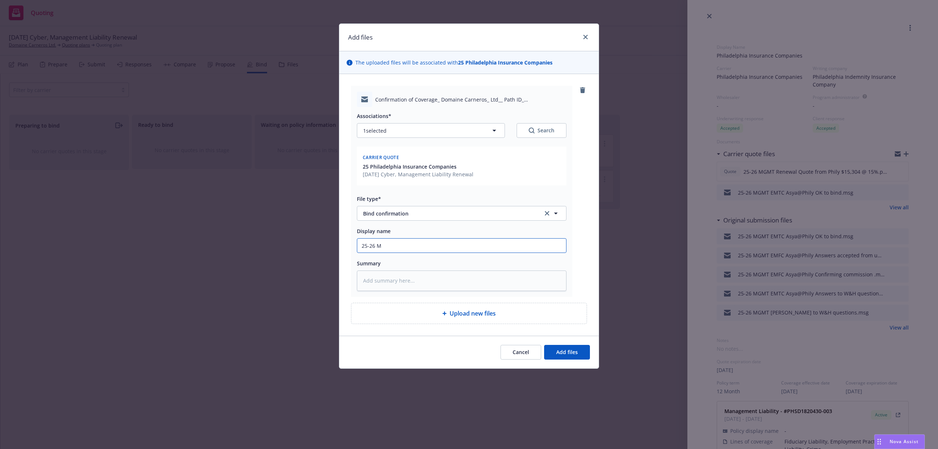
type textarea "x"
type input "25-26 MG"
type textarea "x"
type input "25-26 MGM"
type textarea "x"
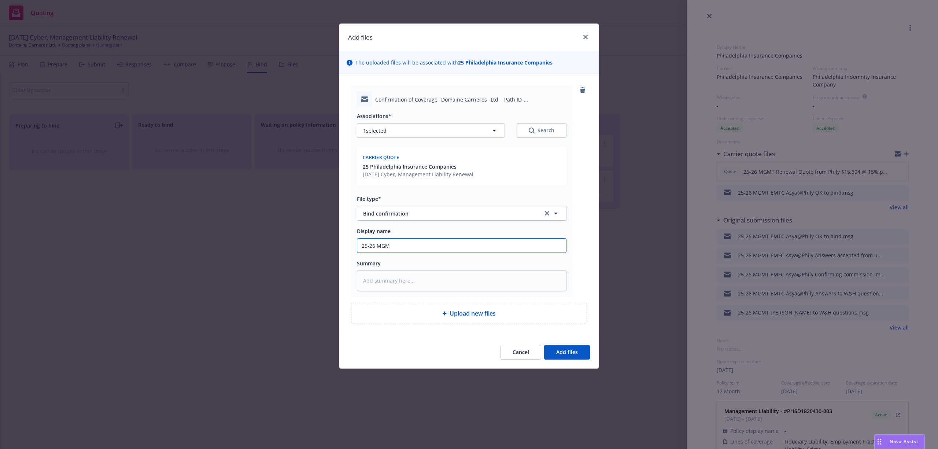
type input "25-26 MGMT"
type textarea "x"
type input "25-26 MGMT"
type textarea "x"
type input "25-26 MGMT E"
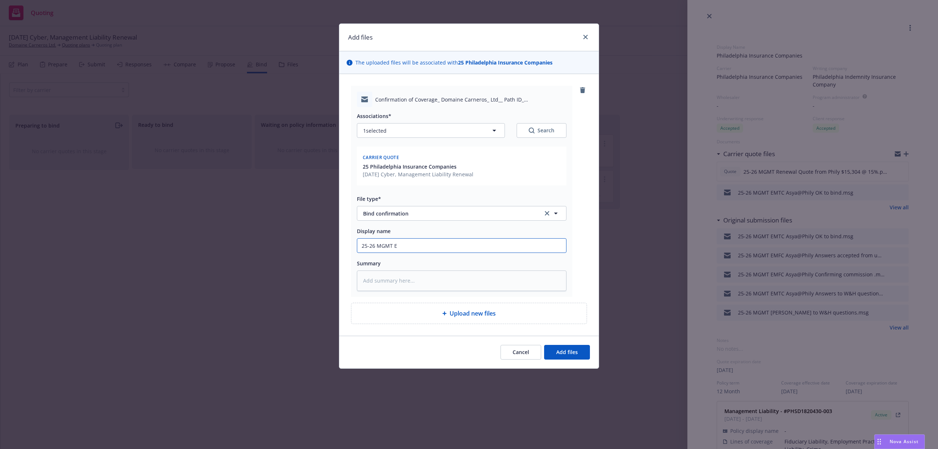
type textarea "x"
type input "25-26 MGMT EM"
type textarea "x"
type input "25-26 MGMT EMF"
type textarea "x"
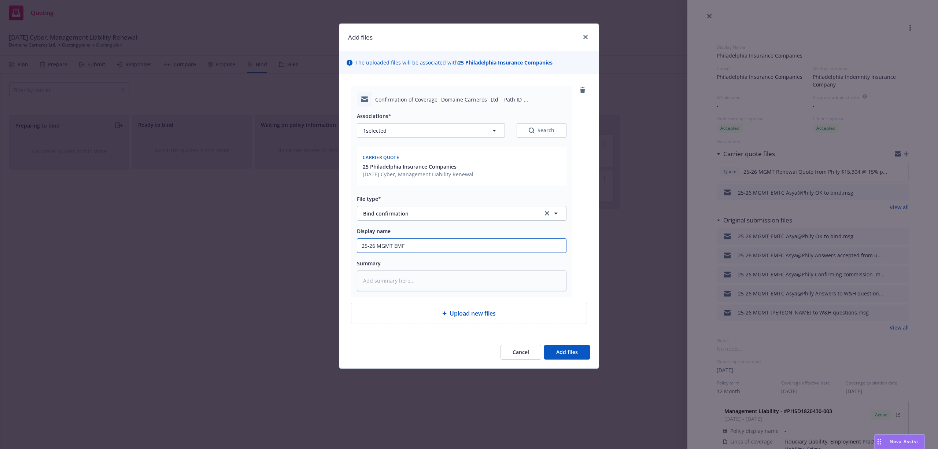
type input "25-26 MGMT EMFC"
type textarea "x"
type input "25-26 MGMT EMFC"
type textarea "x"
type input "25-26 MGMT EMFC A"
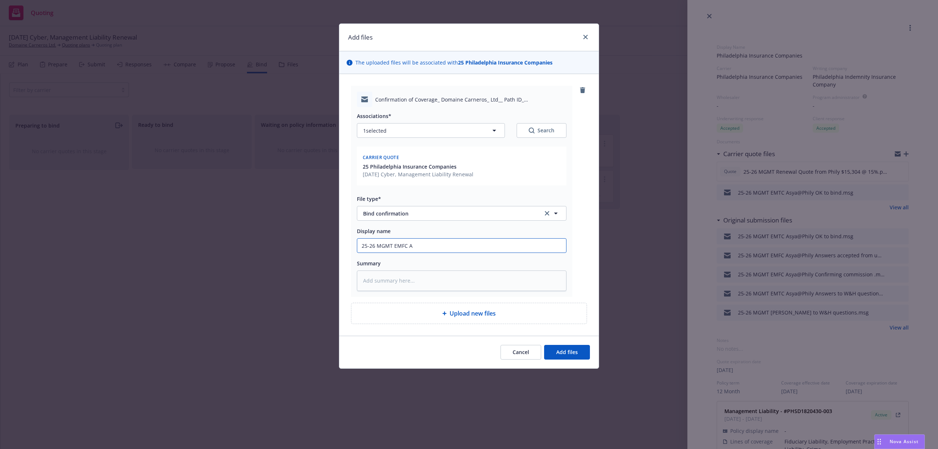
type textarea "x"
type input "25-26 MGMT EMFC As"
type textarea "x"
type input "25-26 MGMT EMFC Asy"
type textarea "x"
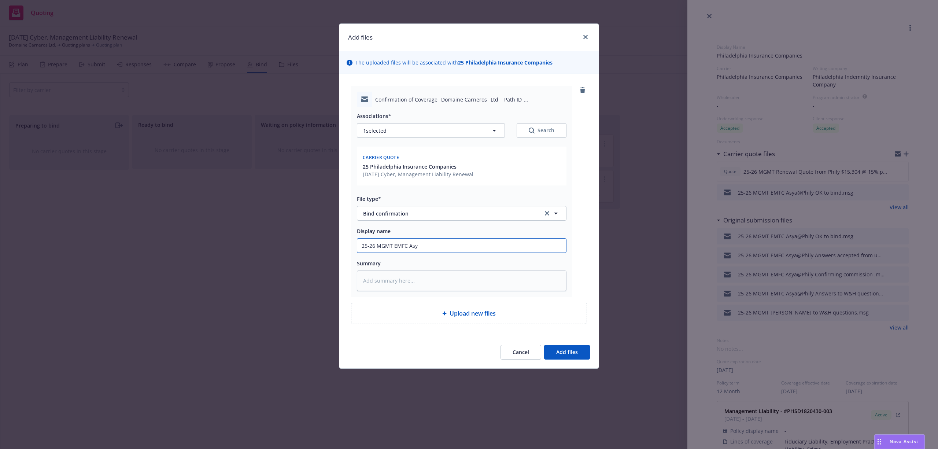
type input "25-26 MGMT EMFC Asya"
type textarea "x"
paste textarea "Confirmation of Coverage Dear Samantha, Thank you for your business! Outlined b…"
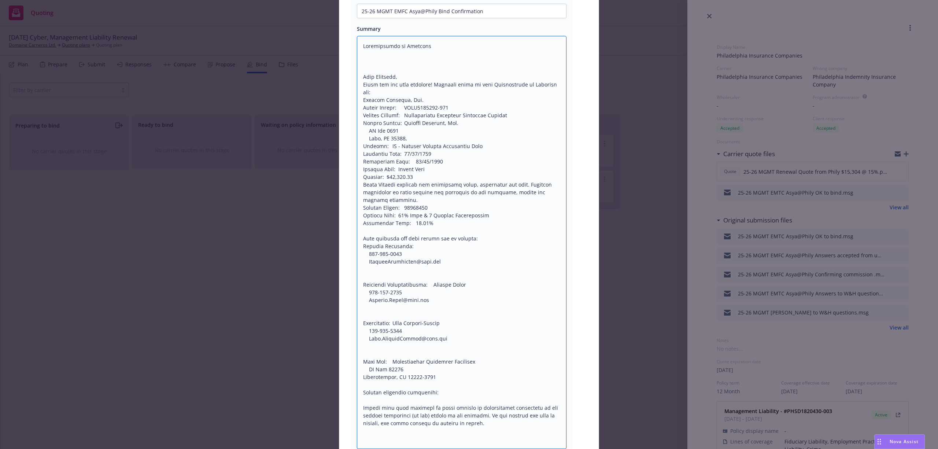
scroll to position [7, 0]
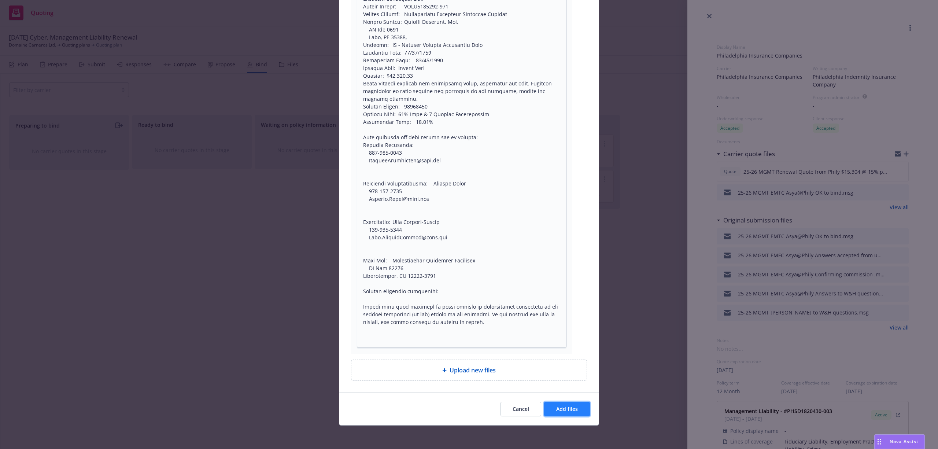
click at [564, 408] on span "Add files" at bounding box center [567, 408] width 22 height 7
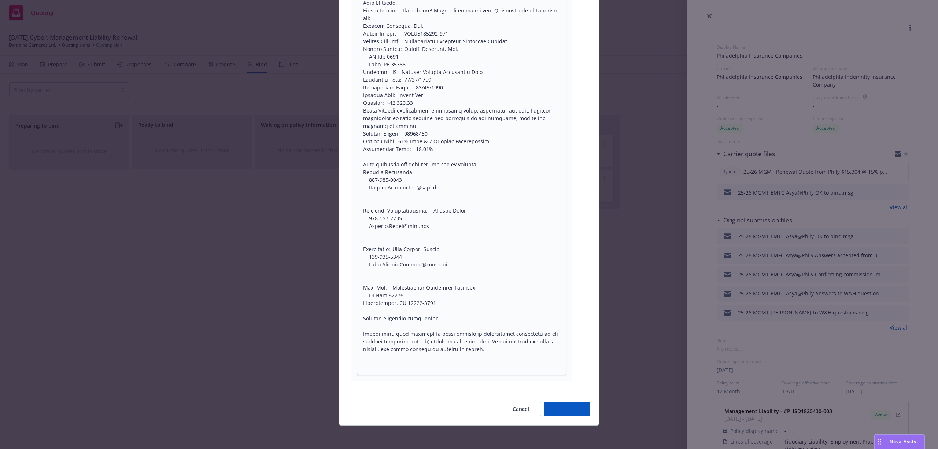
scroll to position [0, 0]
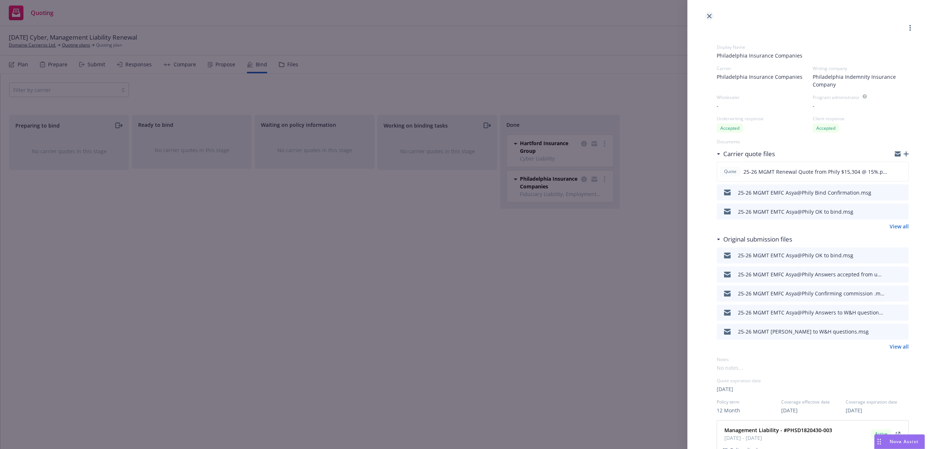
click at [709, 18] on icon "close" at bounding box center [710, 16] width 4 height 4
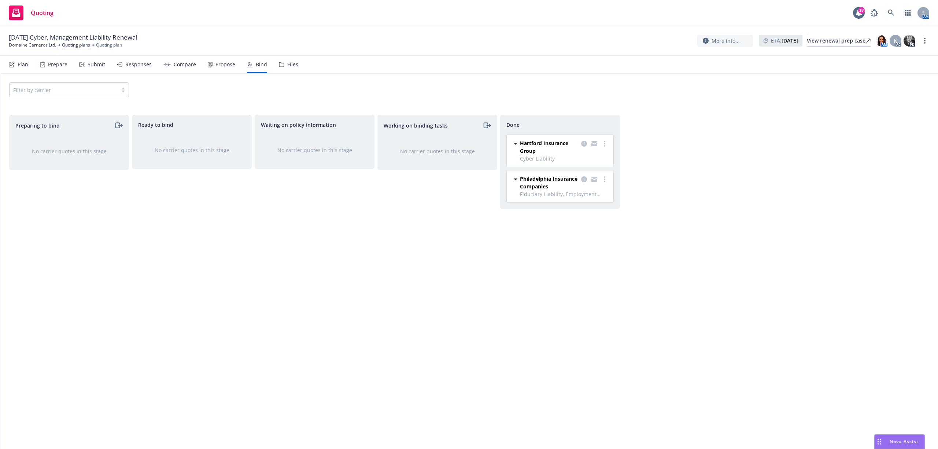
click at [285, 60] on div "Files" at bounding box center [288, 65] width 19 height 18
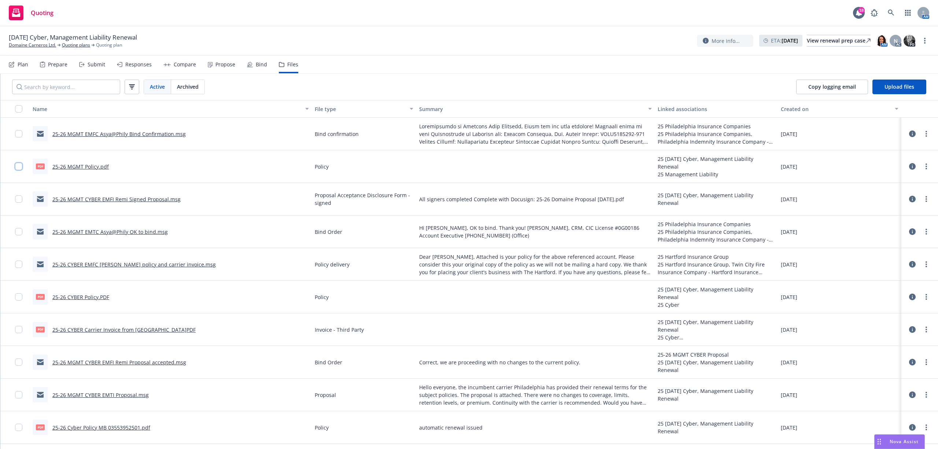
click at [16, 166] on input "checkbox" at bounding box center [18, 166] width 7 height 7
drag, startPoint x: 18, startPoint y: 297, endPoint x: 105, endPoint y: 320, distance: 90.4
click at [18, 298] on input "checkbox" at bounding box center [18, 296] width 7 height 7
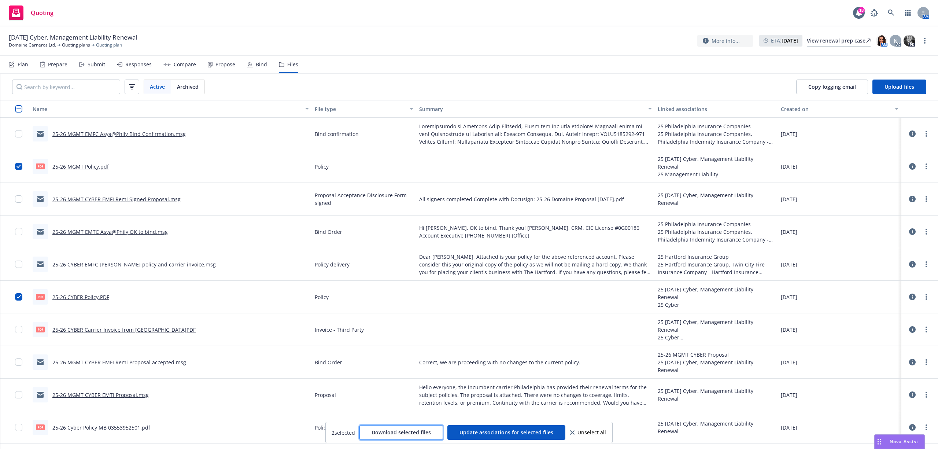
click at [389, 436] on span "Download selected files" at bounding box center [401, 432] width 59 height 7
click at [26, 43] on link "Domaine Carneros Ltd." at bounding box center [32, 45] width 47 height 7
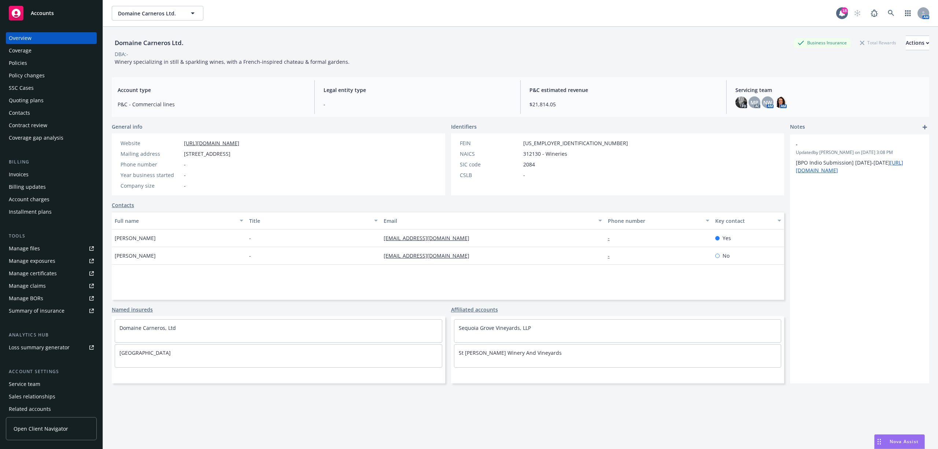
click at [30, 65] on div "Policies" at bounding box center [51, 63] width 85 height 12
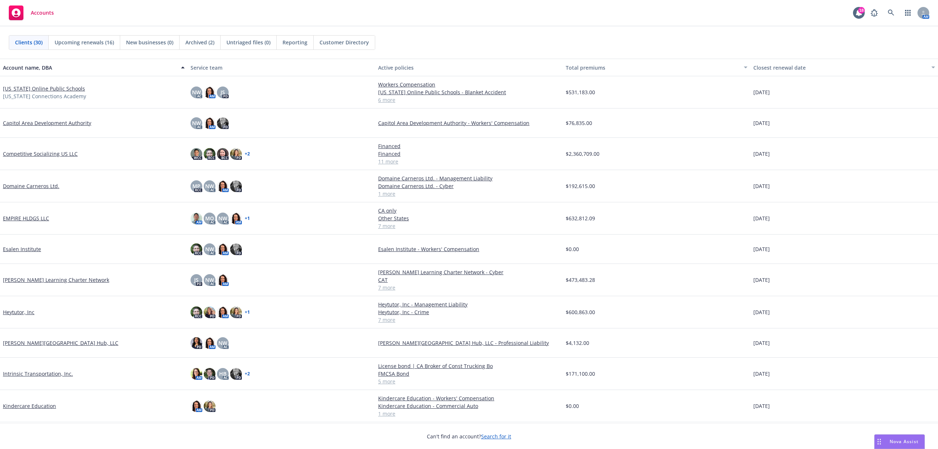
click at [32, 184] on link "Domaine Carneros Ltd." at bounding box center [31, 186] width 56 height 8
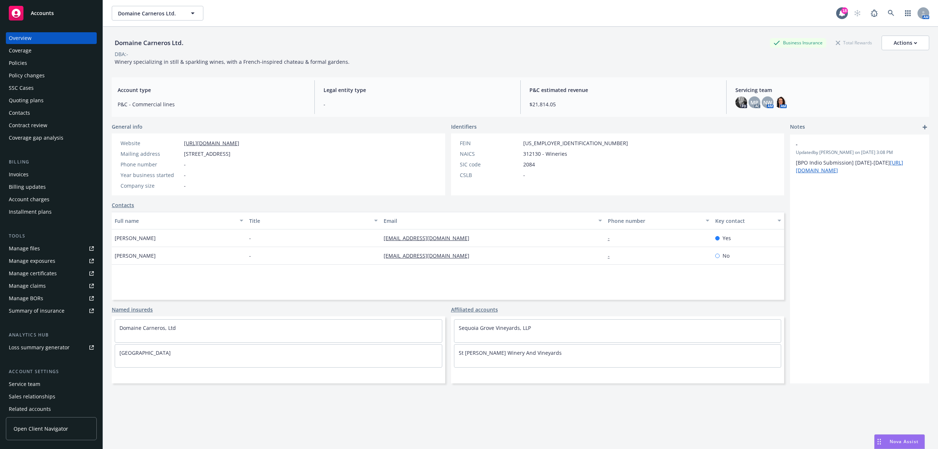
click at [17, 97] on div "Quoting plans" at bounding box center [26, 101] width 35 height 12
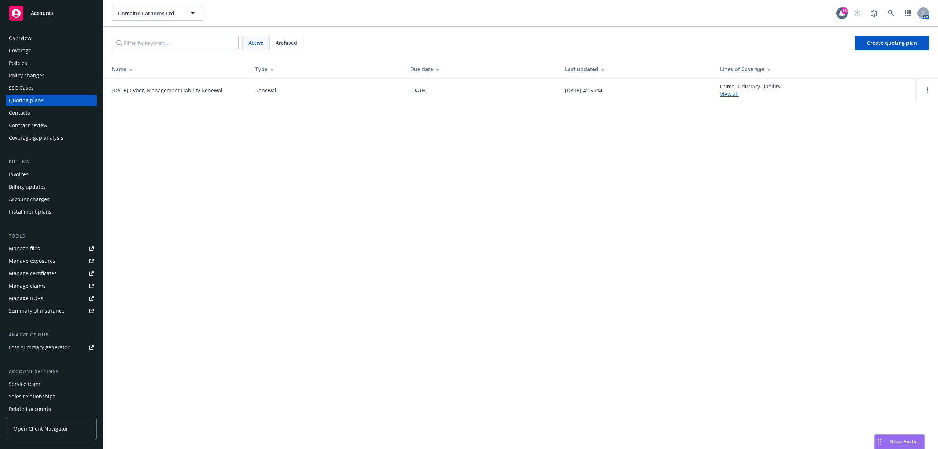
click at [154, 92] on link "[DATE] Cyber, Management Liability Renewal" at bounding box center [167, 91] width 111 height 8
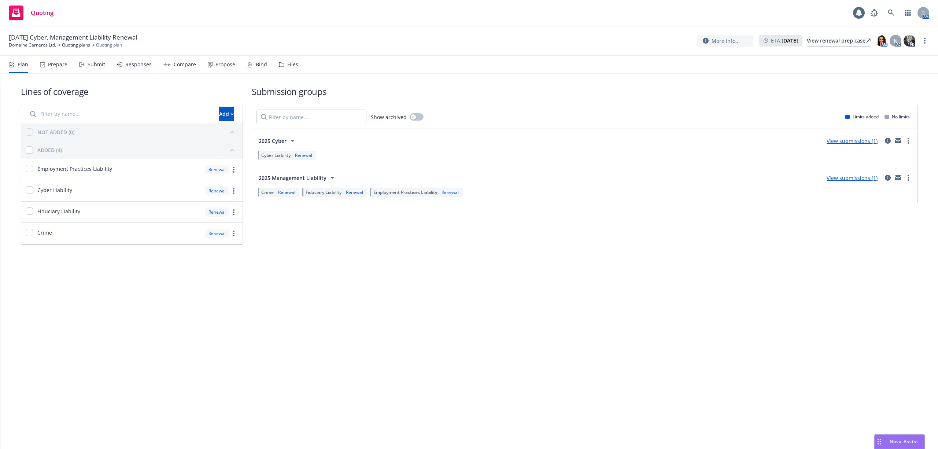
drag, startPoint x: 290, startPoint y: 63, endPoint x: 397, endPoint y: 73, distance: 108.2
click at [290, 65] on div "Files" at bounding box center [292, 65] width 11 height 6
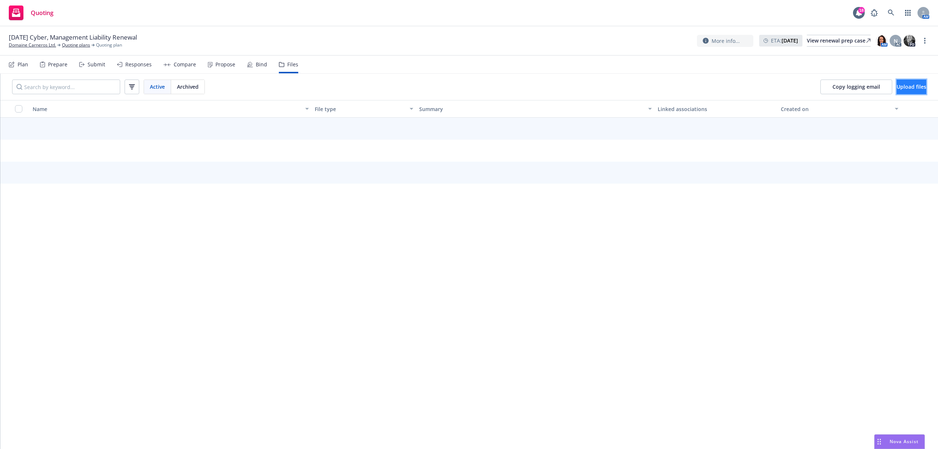
click at [902, 90] on button "Upload files" at bounding box center [912, 87] width 30 height 15
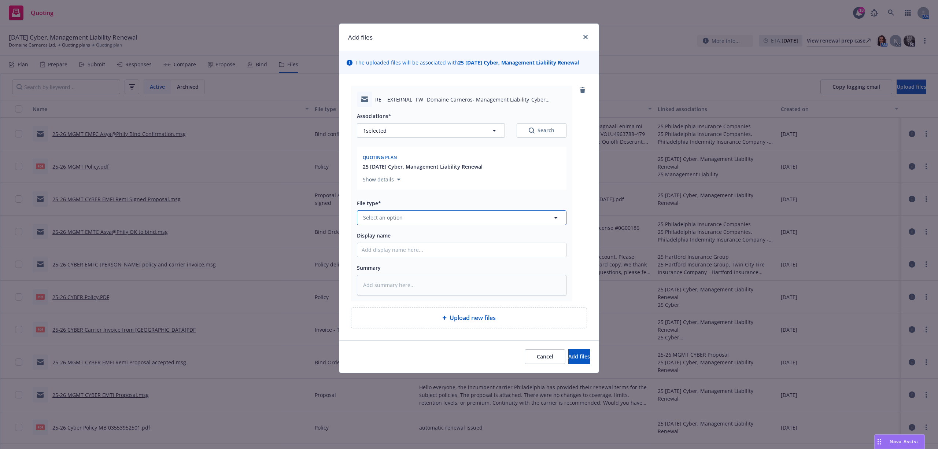
click at [433, 218] on button "Select an option" at bounding box center [462, 217] width 210 height 15
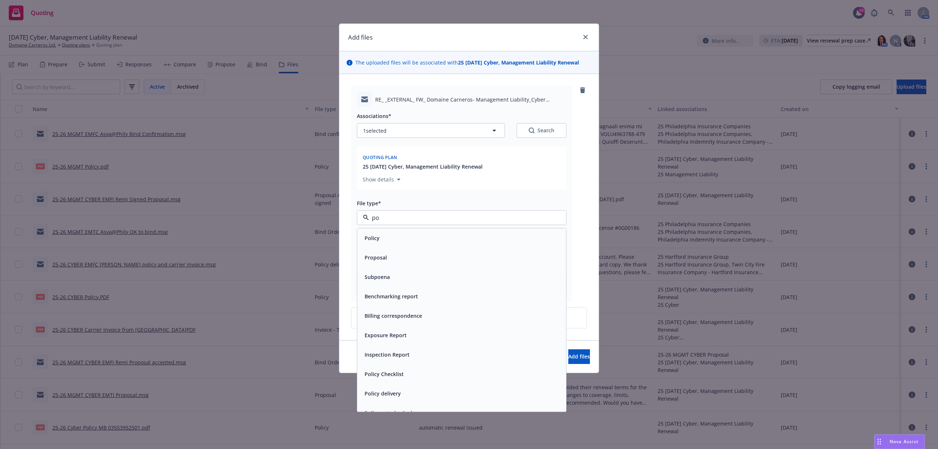
type input "pol"
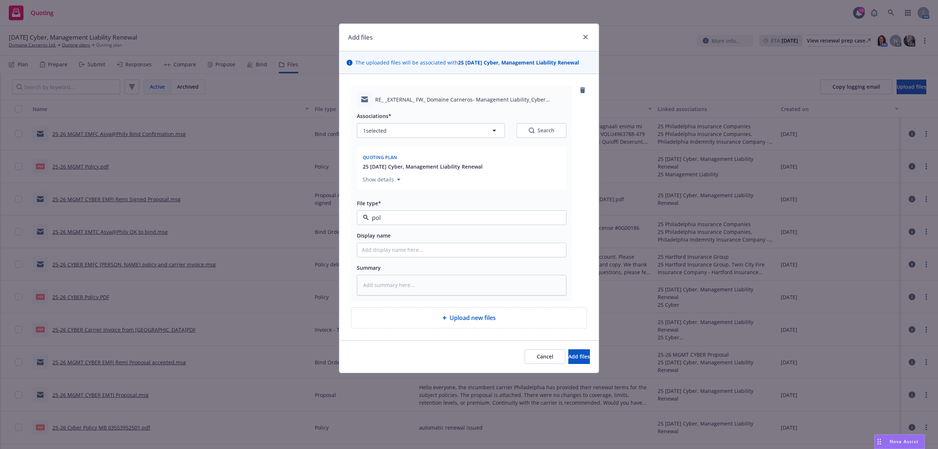
type textarea "x"
type input "2"
type textarea "x"
type input "25"
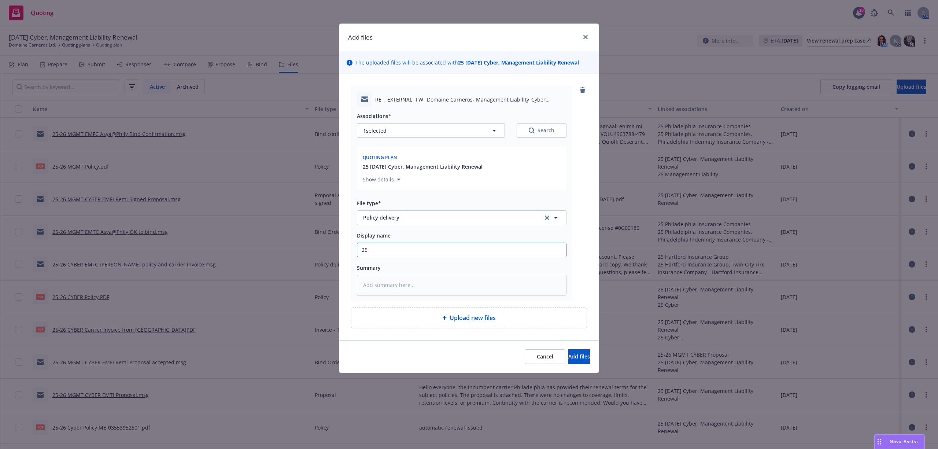
type textarea "x"
type input "25-"
type textarea "x"
type input "25-2"
type textarea "x"
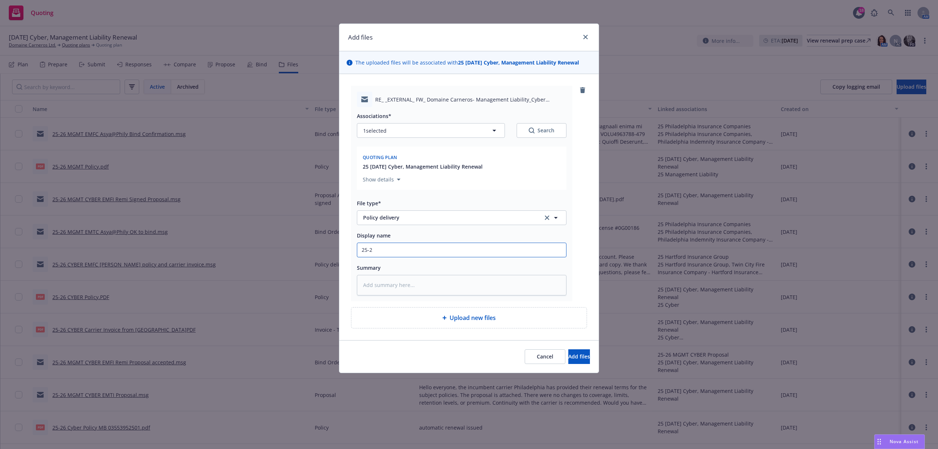
type input "25-26"
type textarea "x"
type input "25-26"
type textarea "x"
type input "25-26 M"
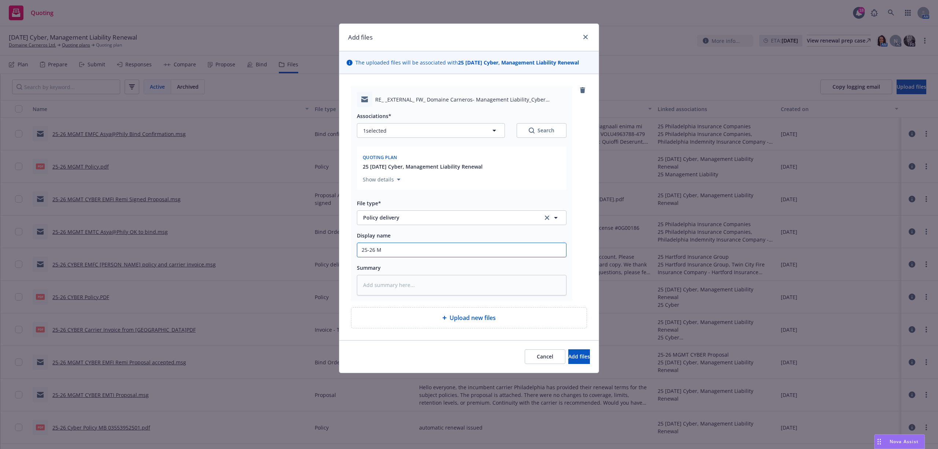
type textarea "x"
type input "25-26 MG"
type textarea "x"
type input "25-26 MGM"
type textarea "x"
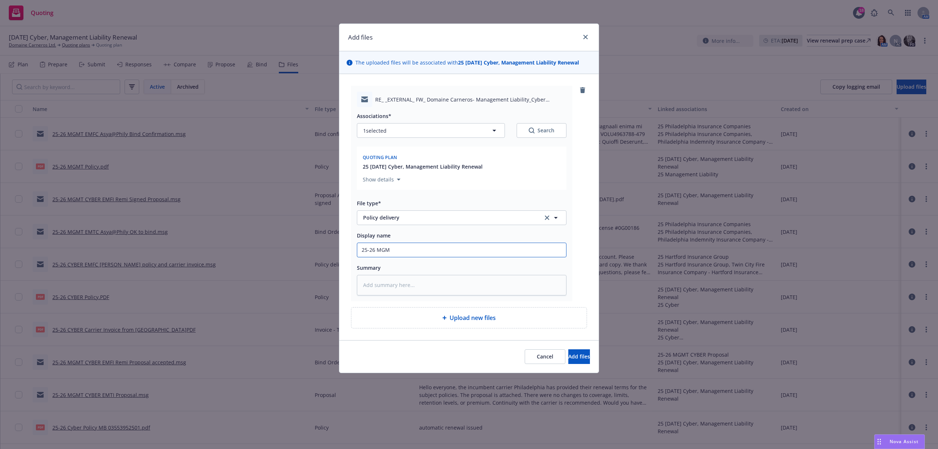
type input "25-26 MGMT"
type textarea "x"
type input "25-26 MGMT"
type textarea "x"
type input "25-26 MGMT C"
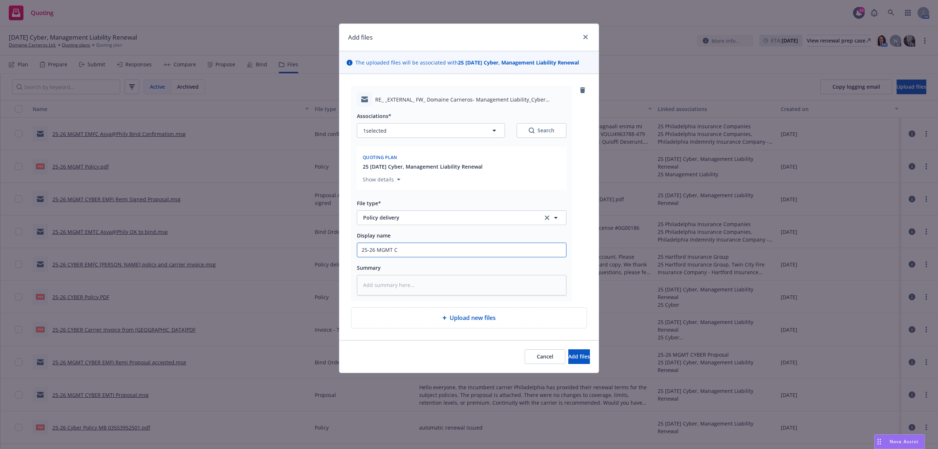
type textarea "x"
type input "25-26 MGMT CY"
type textarea "x"
type input "25-26 MGMT CYB"
type textarea "x"
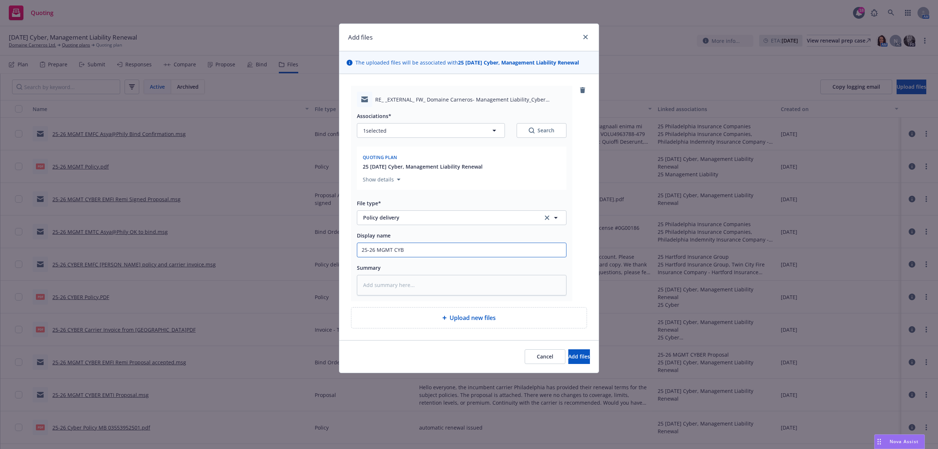
type input "25-26 MGMT CYBE"
type textarea "x"
type input "25-26 MGMT CYBER"
type textarea "x"
type input "25-26 MGMT CYBER"
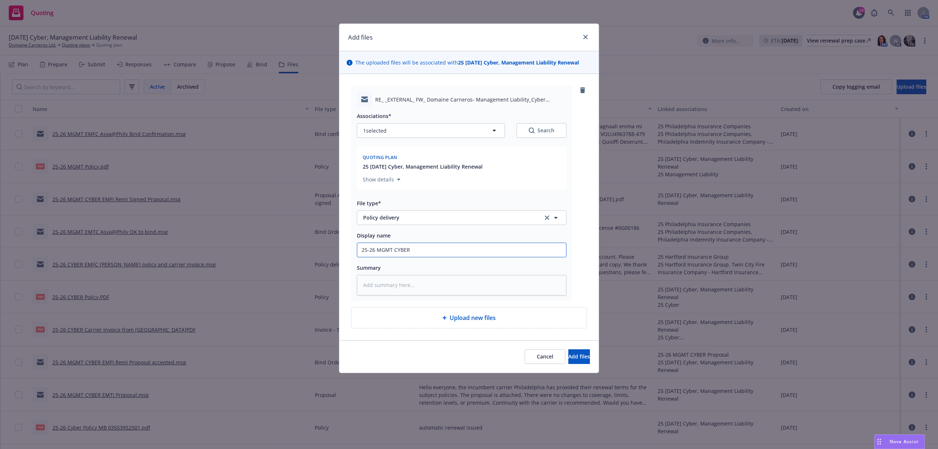
type textarea "x"
type input "25-26 MGMT CYBER E"
type textarea "x"
type input "25-26 MGMT CYBER EM"
type textarea "x"
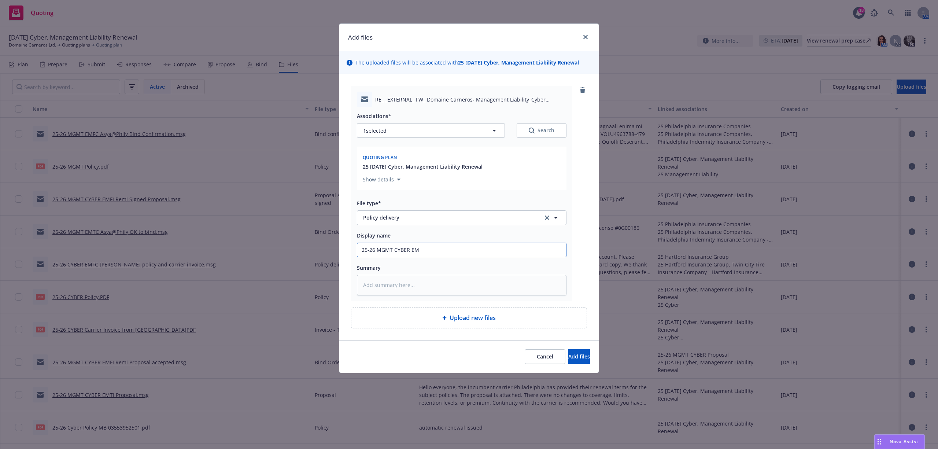
type input "25-26 MGMT CYBER EMT"
type textarea "x"
type input "25-26 MGMT CYBER EMTI"
type textarea "x"
type input "25-26 MGMT CYBER EMTI"
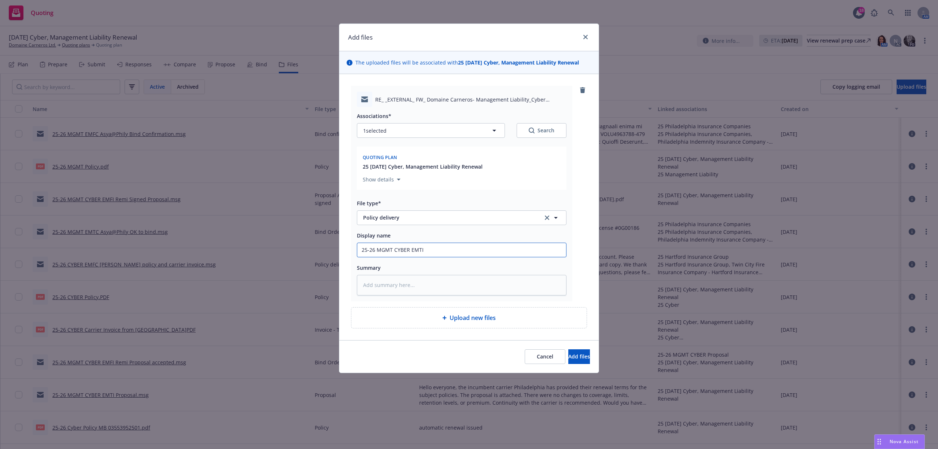
type textarea "x"
type input "25-26 MGMT CYBER EMTI R"
type textarea "x"
type input "25-26 MGMT CYBER EMTI Re"
type textarea "x"
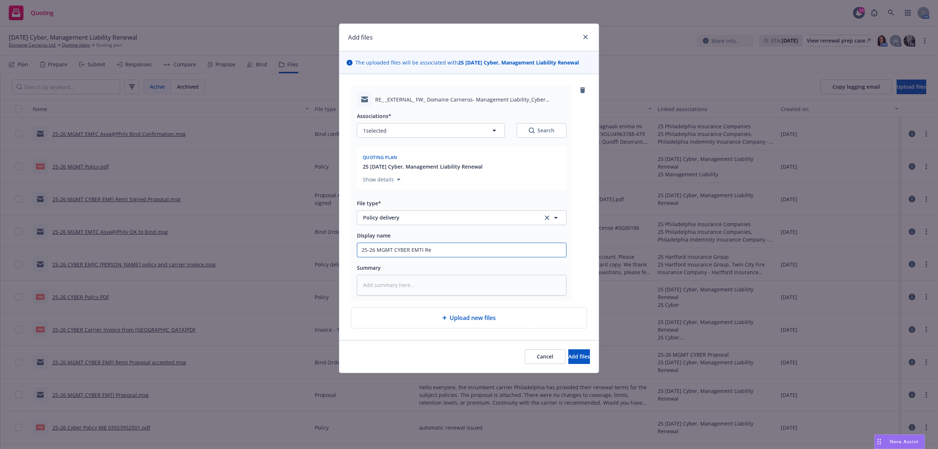
type input "25-26 MGMT CYBER EMTI Rem"
type textarea "x"
type input "25-26 MGMT CYBER EMTI Remi"
type textarea "x"
type input "25-26 MGMT CYBER EMTI Remi"
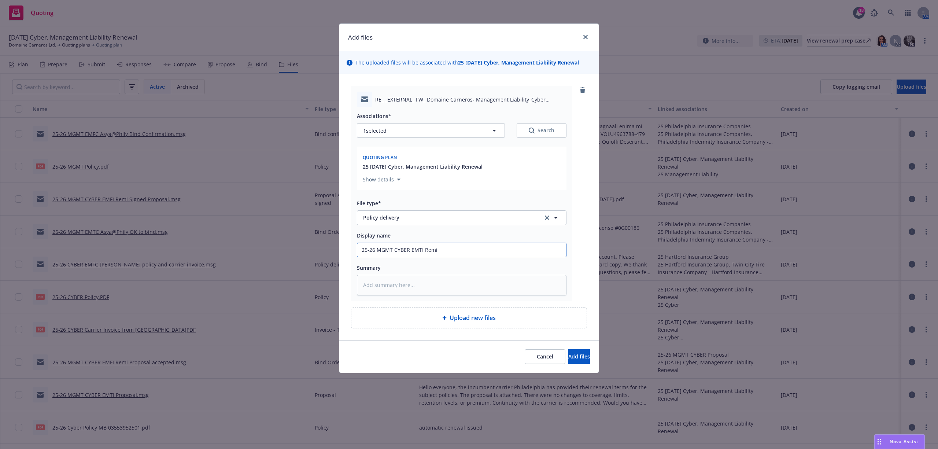
type textarea "x"
type input "25-26 MGMT CYBER EMTI Remi P"
type textarea "x"
type input "25-26 MGMT CYBER EMTI Remi Po"
type textarea "x"
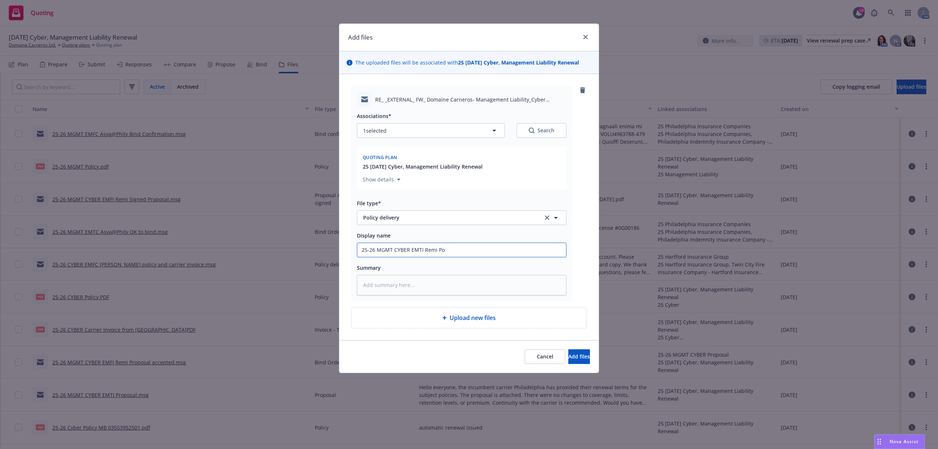
type input "25-26 MGMT CYBER EMTI Remi Pol"
type textarea "x"
type input "25-26 MGMT CYBER EMTI Remi Poli"
type textarea "x"
type input "25-26 MGMT CYBER EMTI Remi Polii"
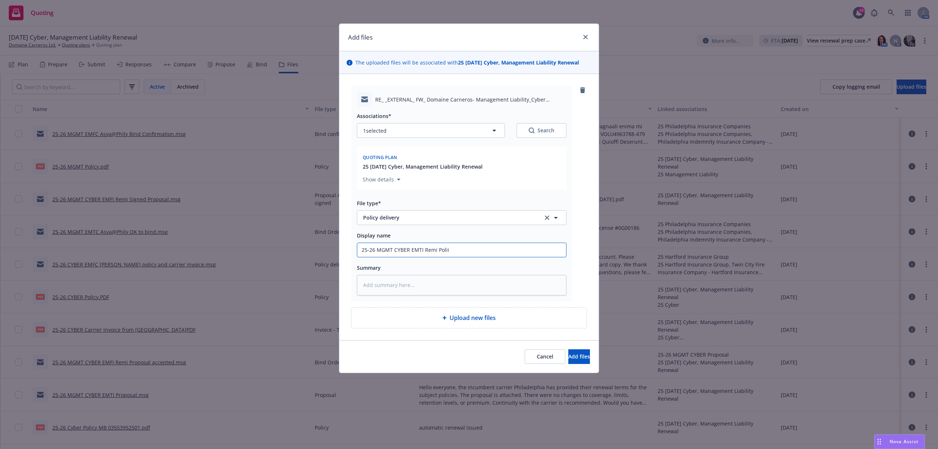
type textarea "x"
type input "25-26 MGMT CYBER EMTI Remi Poli"
type textarea "x"
type input "25-26 MGMT CYBER EMTI Remi Polic"
type textarea "x"
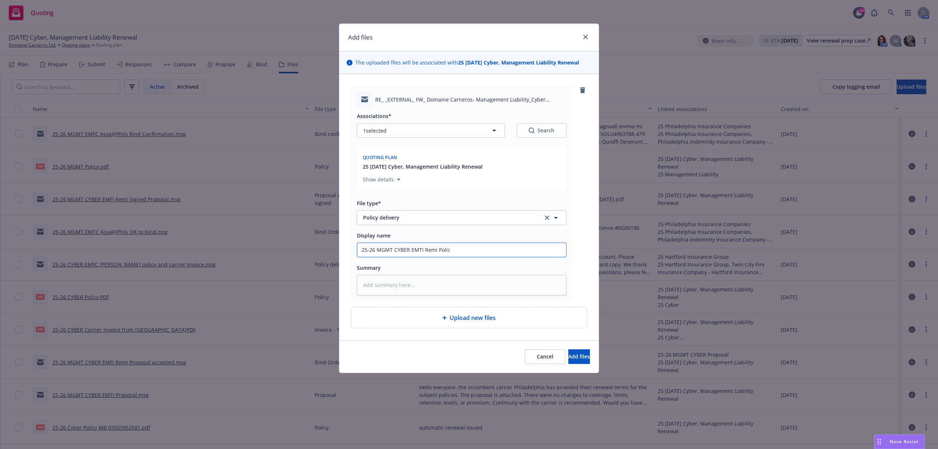
type input "25-26 MGMT CYBER EMTI Remi Polici"
type textarea "x"
type input "25-26 MGMT CYBER EMTI Remi Policie"
type textarea "x"
type input "25-26 MGMT CYBER EMTI Remi Policies"
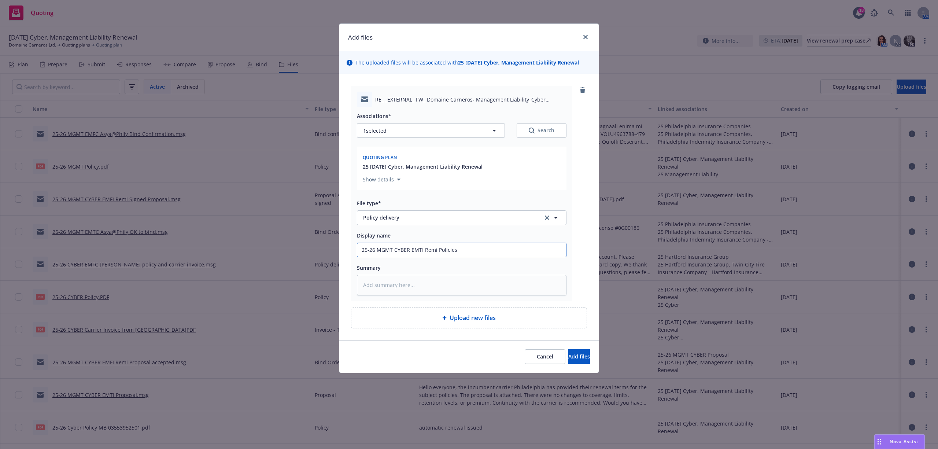
type textarea "x"
type input "25-26 MGMT CYBER EMTI Remi Policies"
type textarea "x"
type input "25-26 MGMT CYBER EMTI Remi Policies a"
type textarea "x"
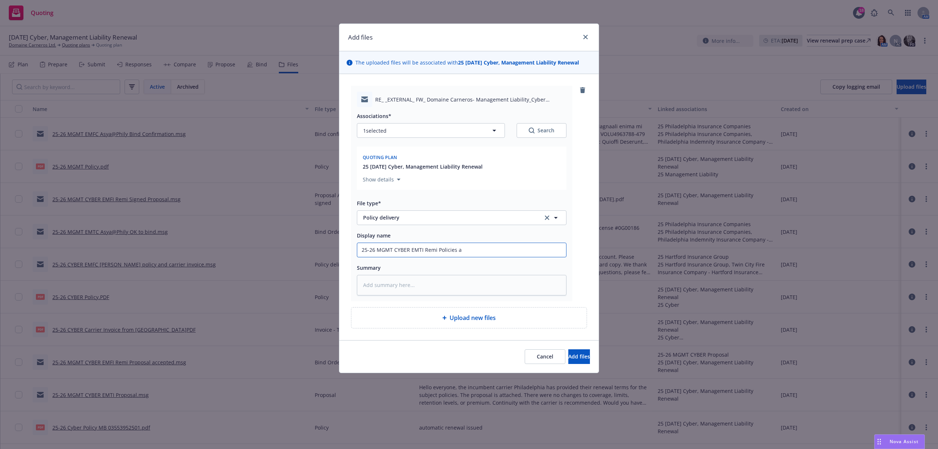
type input "25-26 MGMT CYBER EMTI Remi Policies an"
type textarea "x"
type input "25-26 MGMT CYBER EMTI Remi Policies and"
type textarea "x"
type input "25-26 MGMT CYBER EMTI Remi Policies and"
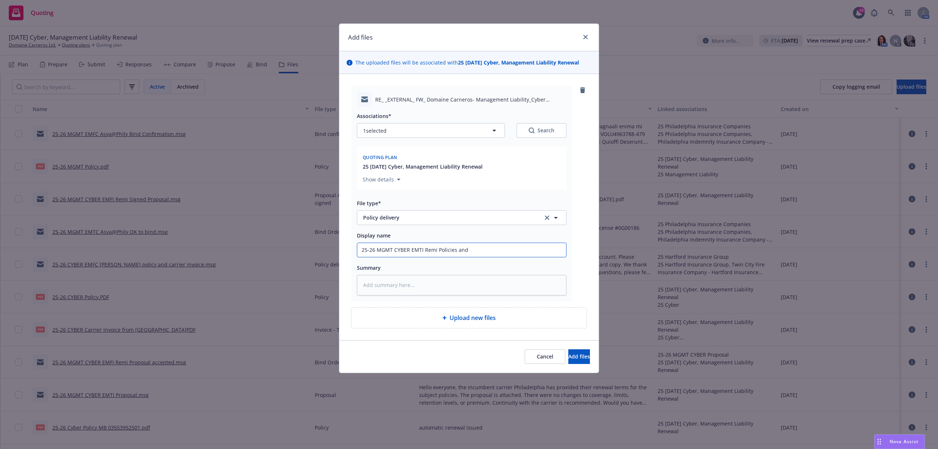
type textarea "x"
type input "25-26 MGMT CYBER EMTI Remi Policies and C"
type textarea "x"
type input "25-26 MGMT CYBER EMTI Remi Policies and Cy"
type textarea "x"
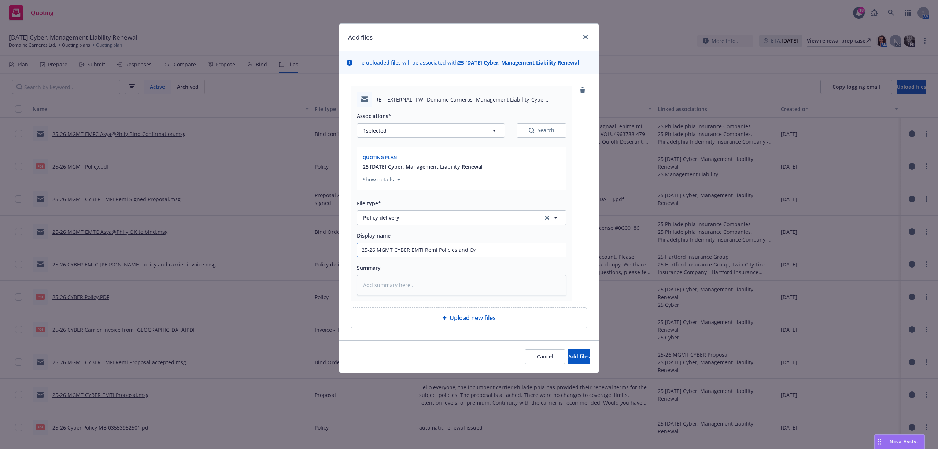
type input "25-26 MGMT CYBER EMTI Remi Policies and Cyb"
type textarea "x"
type input "25-26 MGMT CYBER EMTI Remi Policies and Cybe"
type textarea "x"
type input "25-26 MGMT CYBER EMTI Remi Policies and Cyber"
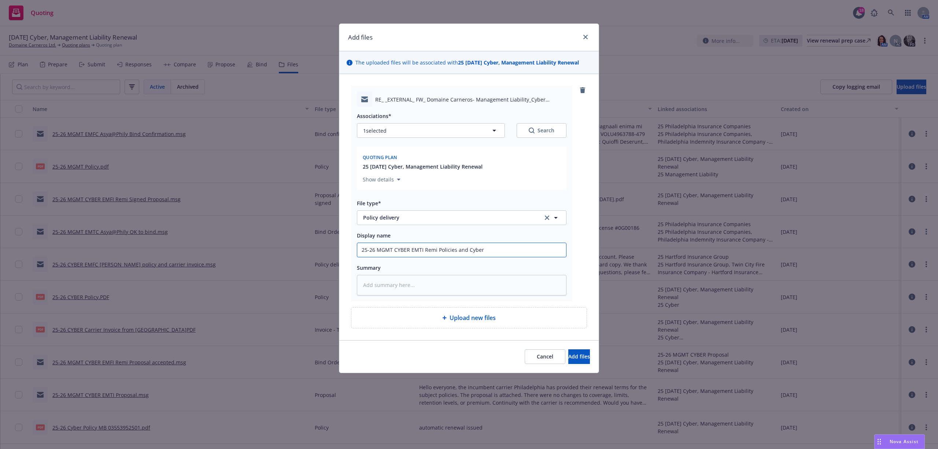
type textarea "x"
type input "25-26 MGMT CYBER EMTI Remi Policies and Cyber"
type textarea "x"
type input "25-26 MGMT CYBER EMTI Remi Policies and Cyber I"
type textarea "x"
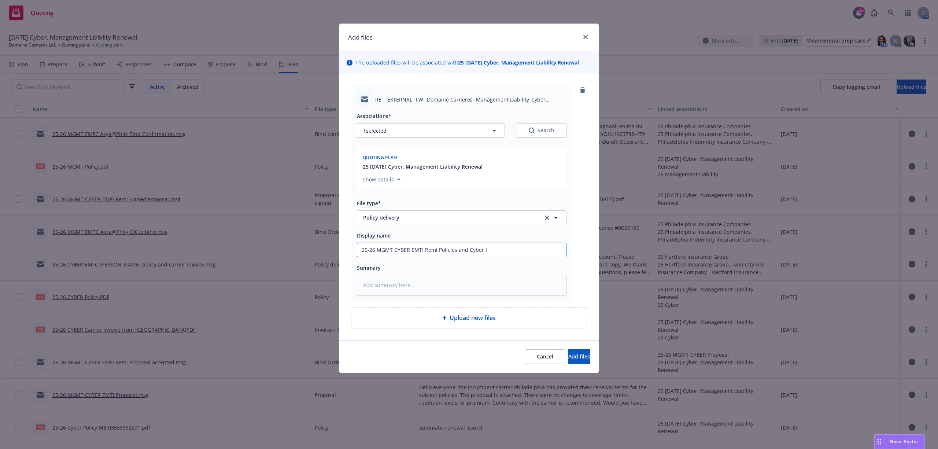
type input "25-26 MGMT CYBER EMTI Remi Policies and Cyber In"
type textarea "x"
type input "25-26 MGMT CYBER EMTI Remi Policies and Cyber Inv"
type textarea "x"
type input "25-26 MGMT CYBER EMTI Remi Policies and Cyber Invo"
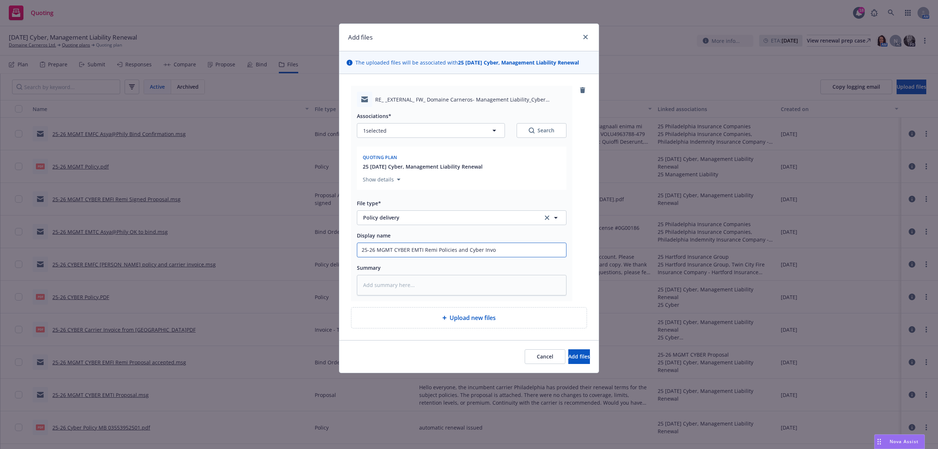
type textarea "x"
type input "25-26 MGMT CYBER EMTI Remi Policies and Cyber Invoi"
type textarea "x"
type input "25-26 MGMT CYBER EMTI Remi Policies and Cyber Invoic"
type textarea "x"
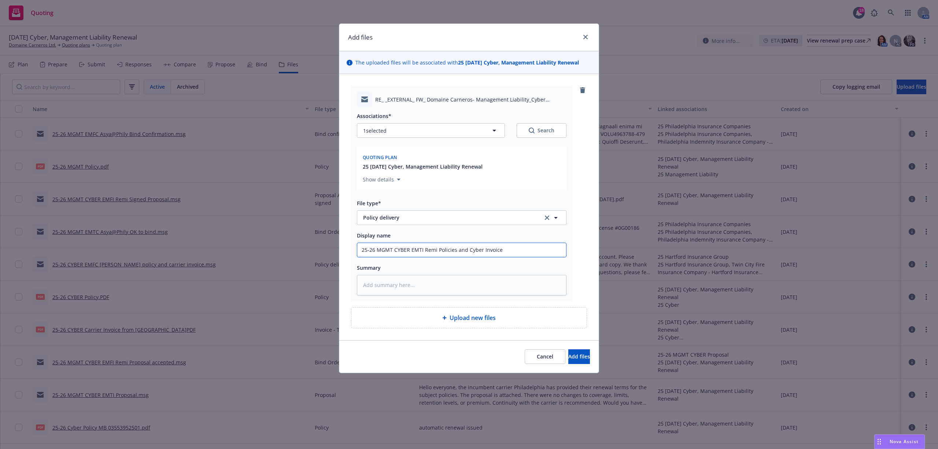
type input "25-26 MGMT CYBER EMTI Remi Policies and Cyber Invoice"
click at [390, 281] on textarea at bounding box center [462, 285] width 210 height 21
paste textarea "Good Morning, Per your request, we bound your Cyber and Management Liability re…"
type textarea "x"
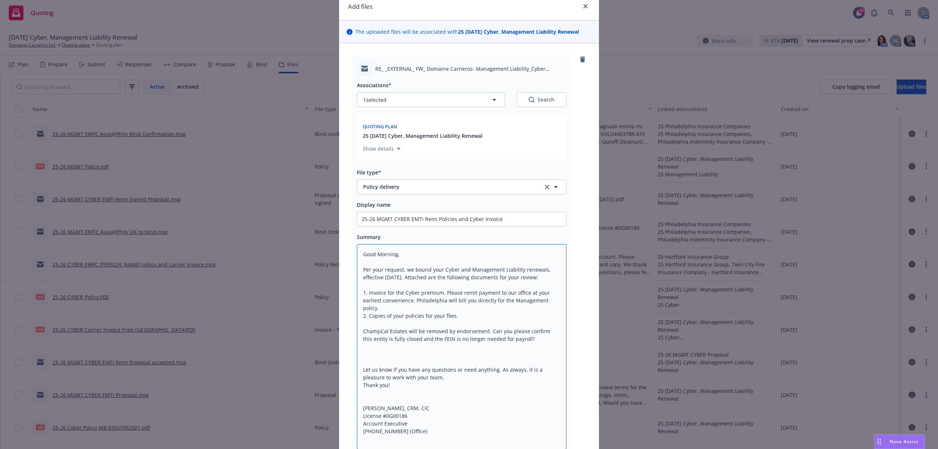
scroll to position [8, 0]
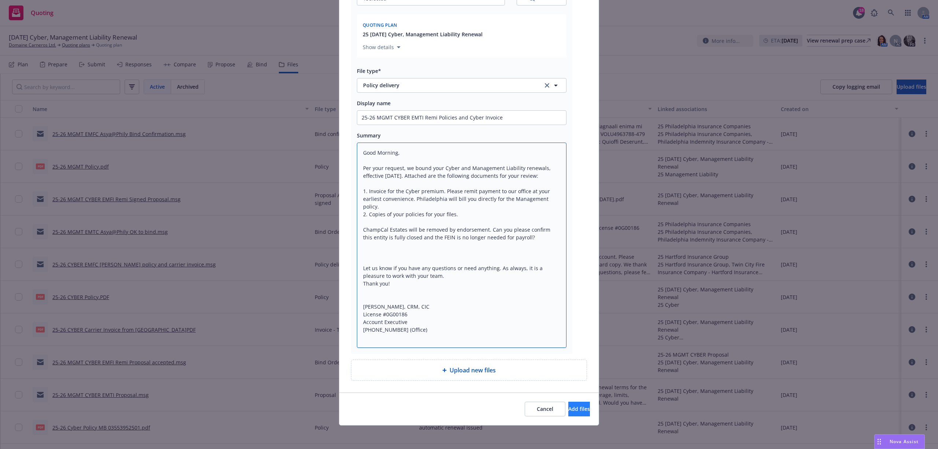
type textarea "Good Morning, Per your request, we bound your Cyber and Management Liability re…"
click at [569, 403] on button "Add files" at bounding box center [580, 409] width 22 height 15
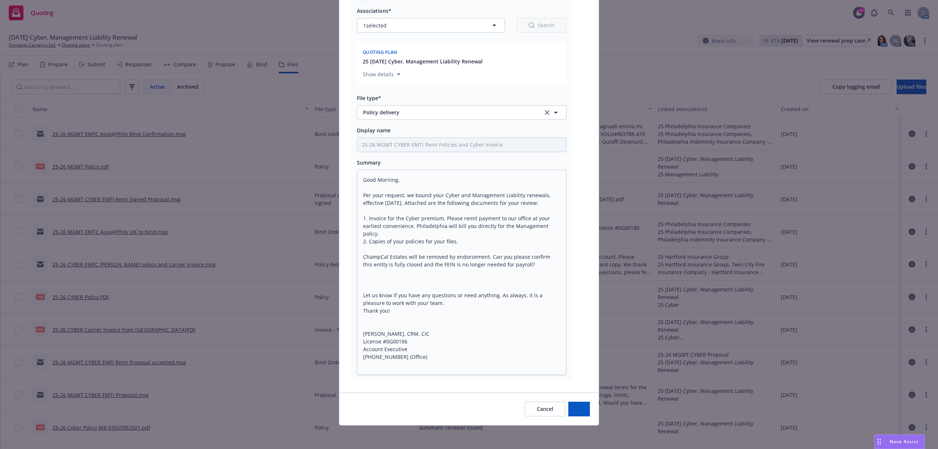
type textarea "x"
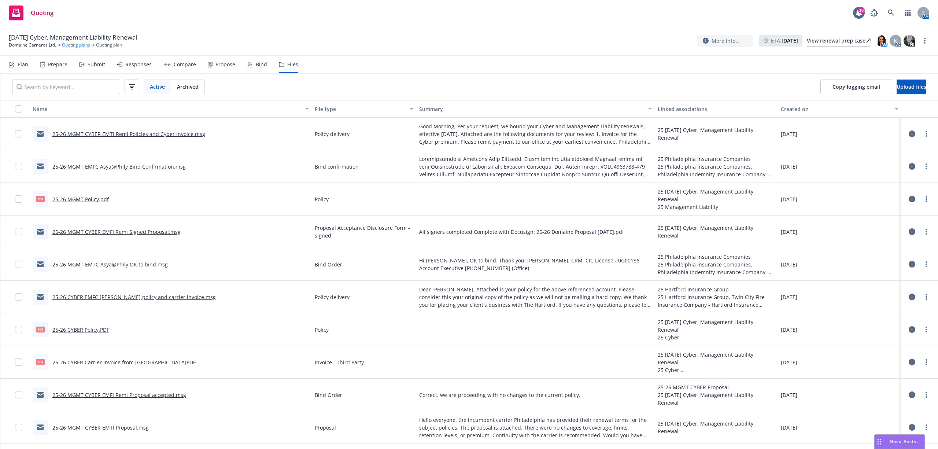
click at [80, 47] on link "Quoting plans" at bounding box center [76, 45] width 28 height 7
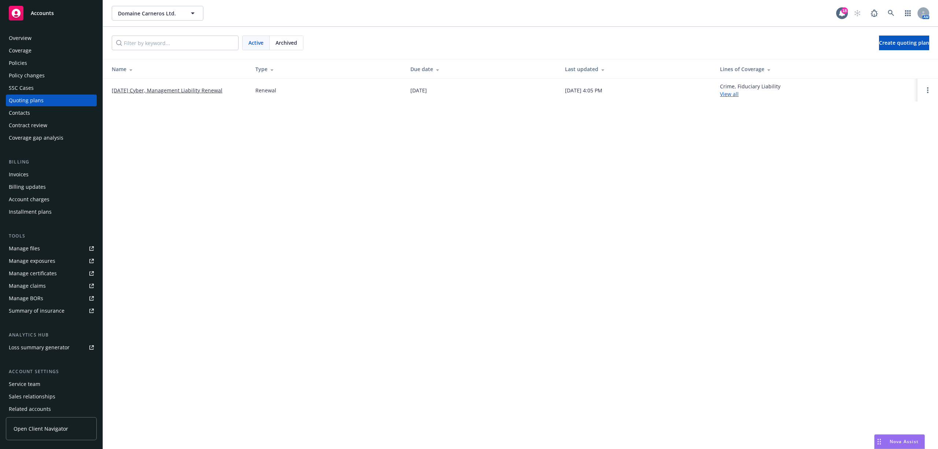
click at [37, 251] on div "Manage files" at bounding box center [24, 249] width 31 height 12
click at [41, 14] on span "Accounts" at bounding box center [42, 13] width 23 height 6
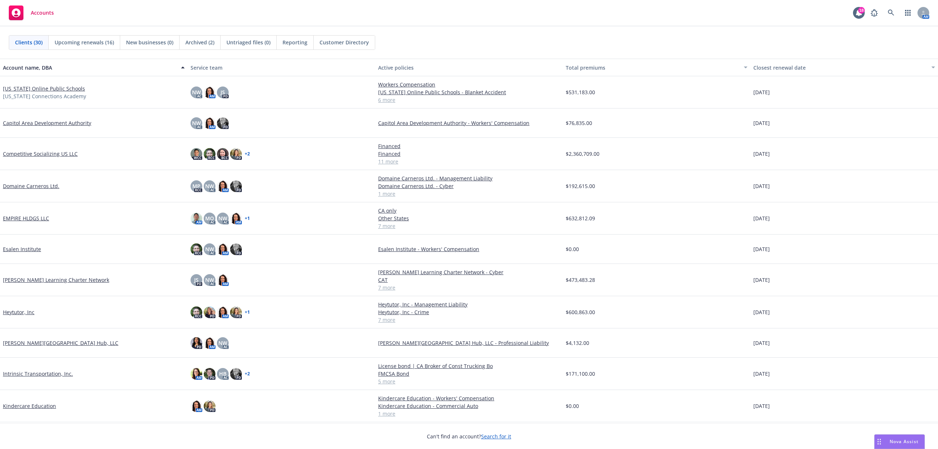
drag, startPoint x: 32, startPoint y: 213, endPoint x: 30, endPoint y: 217, distance: 3.9
click at [31, 216] on div "EMPIRE HLDGS LLC" at bounding box center [94, 218] width 188 height 32
click at [30, 217] on link "EMPIRE HLDGS LLC" at bounding box center [26, 218] width 46 height 8
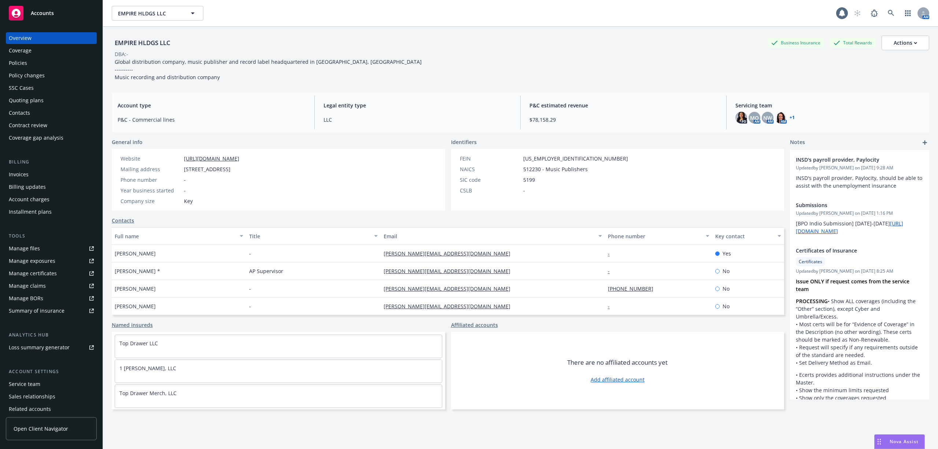
click at [41, 95] on div "Quoting plans" at bounding box center [26, 101] width 35 height 12
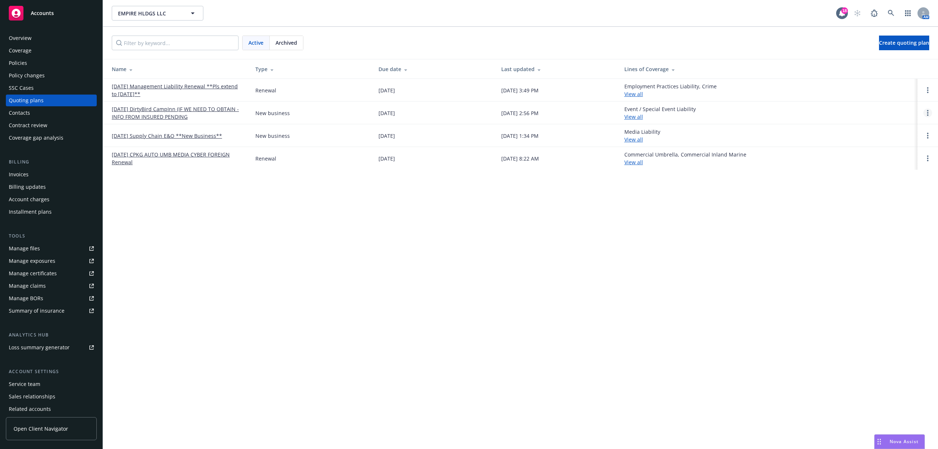
click at [930, 111] on link "Open options" at bounding box center [928, 113] width 9 height 9
click at [897, 109] on link "Archive" at bounding box center [891, 107] width 64 height 15
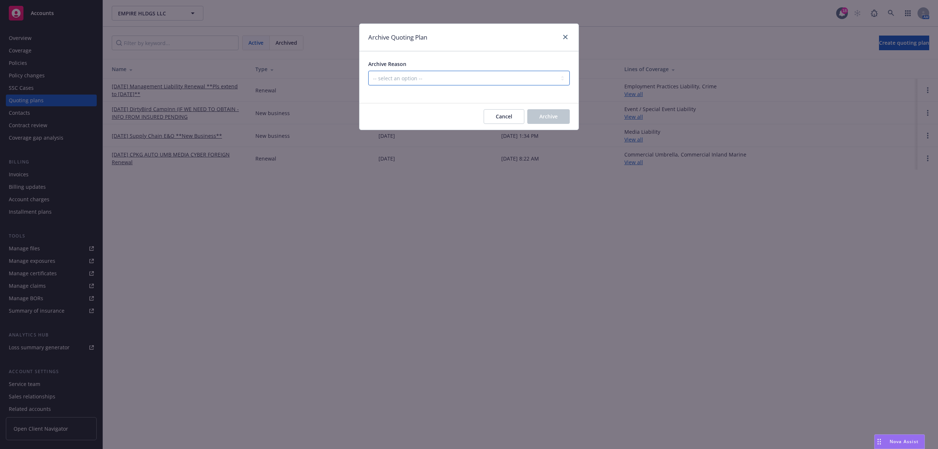
click at [443, 80] on select "-- select an option -- Created by error Duplicate New business opportunity lost…" at bounding box center [469, 78] width 202 height 15
select select "ARCHIVED_DUPLICATE"
click at [368, 71] on select "-- select an option -- Created by error Duplicate New business opportunity lost…" at bounding box center [469, 78] width 202 height 15
click at [550, 122] on button "Archive" at bounding box center [549, 116] width 43 height 15
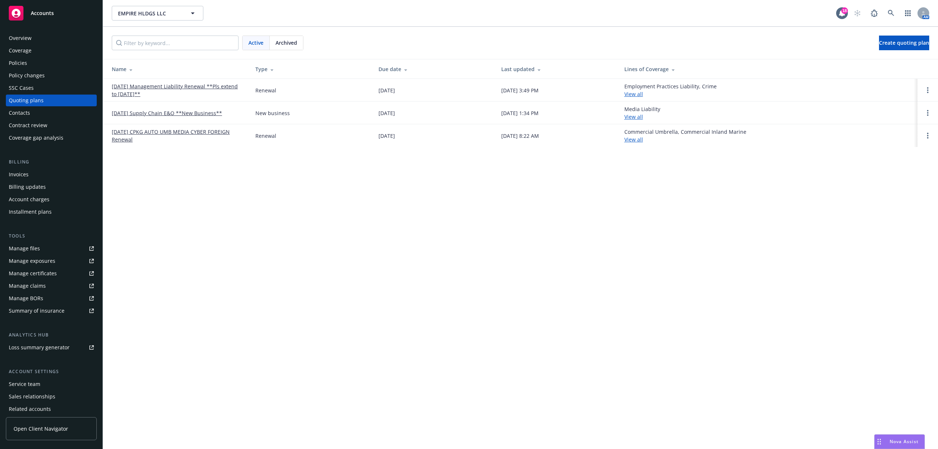
click at [34, 7] on div "Accounts" at bounding box center [51, 13] width 85 height 15
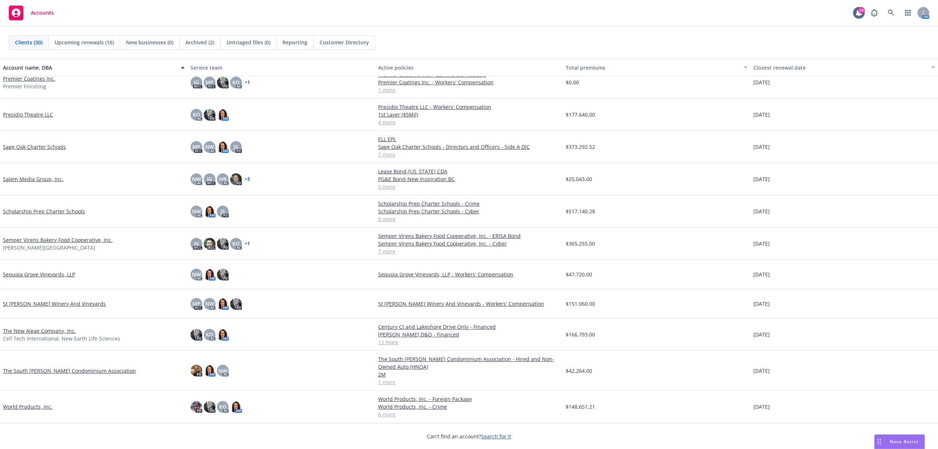
scroll to position [571, 0]
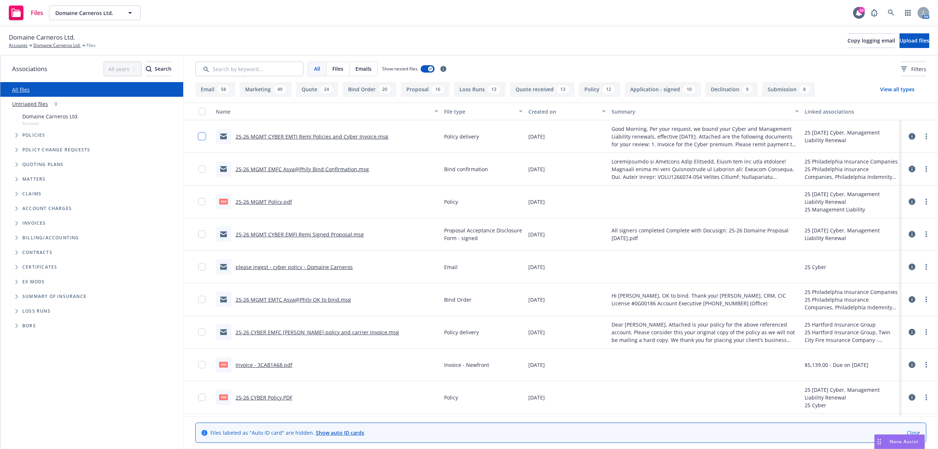
click at [203, 137] on input "checkbox" at bounding box center [201, 136] width 7 height 7
click at [499, 427] on button "Update associations for selected files" at bounding box center [495, 432] width 94 height 15
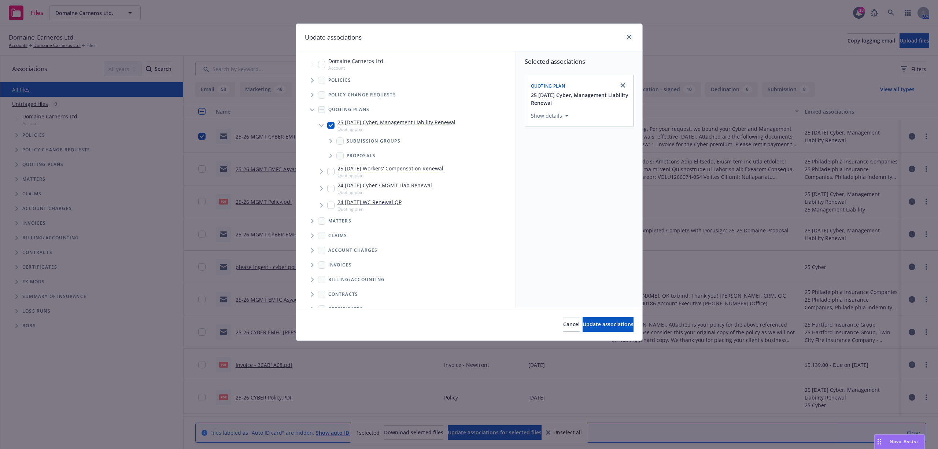
click at [309, 78] on span "Tree Example" at bounding box center [312, 80] width 12 height 12
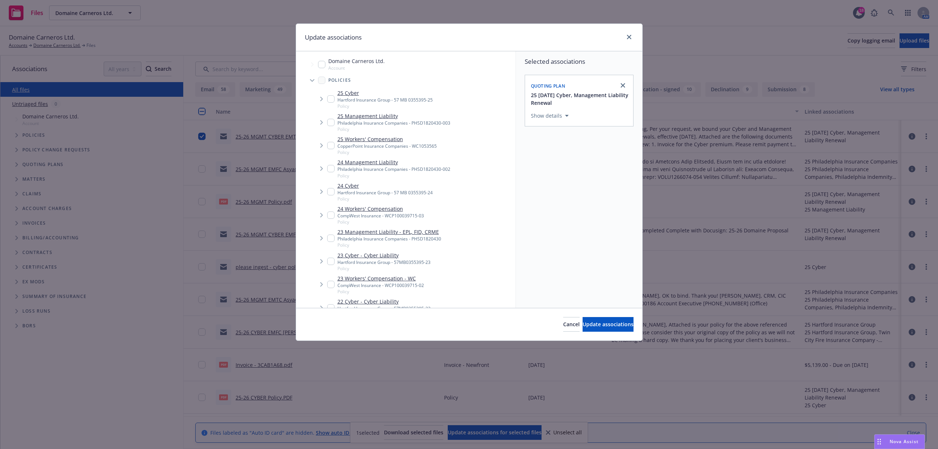
click at [327, 100] on input "Tree Example" at bounding box center [330, 98] width 7 height 7
checkbox input "true"
click at [332, 121] on input "Tree Example" at bounding box center [330, 122] width 7 height 7
checkbox input "true"
click at [583, 323] on span "Update associations" at bounding box center [608, 324] width 51 height 7
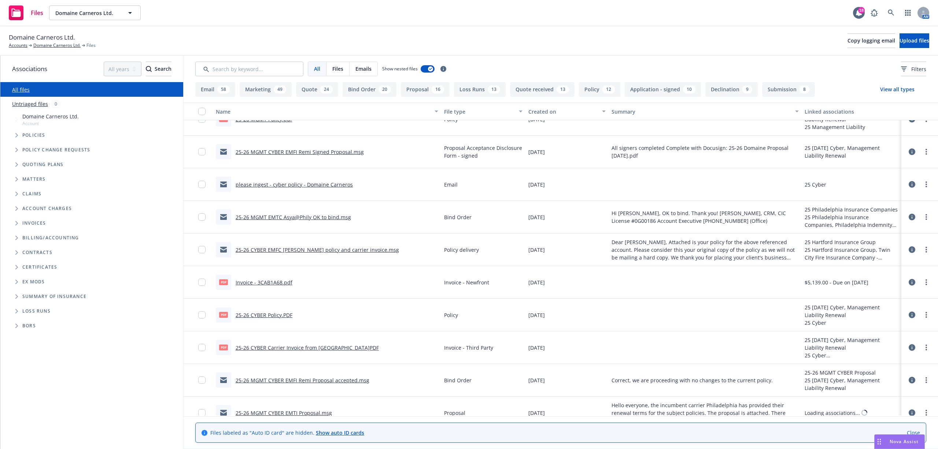
scroll to position [147, 0]
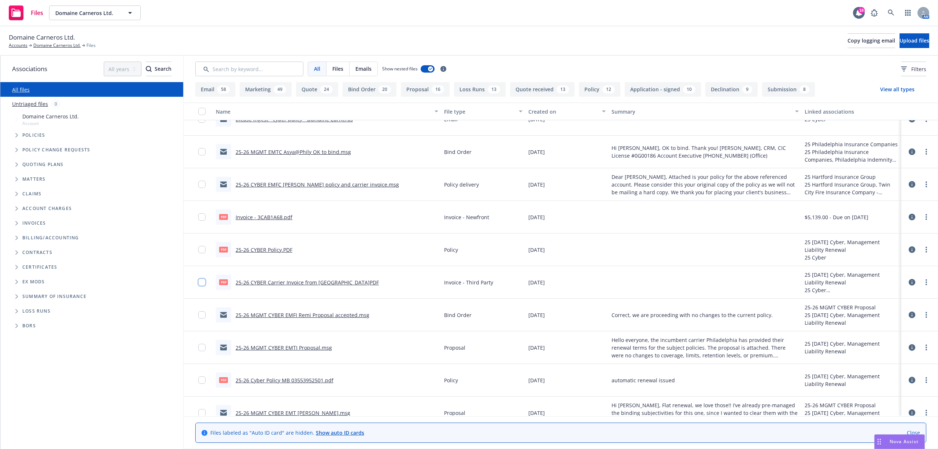
click at [201, 282] on input "checkbox" at bounding box center [201, 282] width 7 height 7
click at [484, 429] on span "Update associations for selected files" at bounding box center [495, 432] width 94 height 7
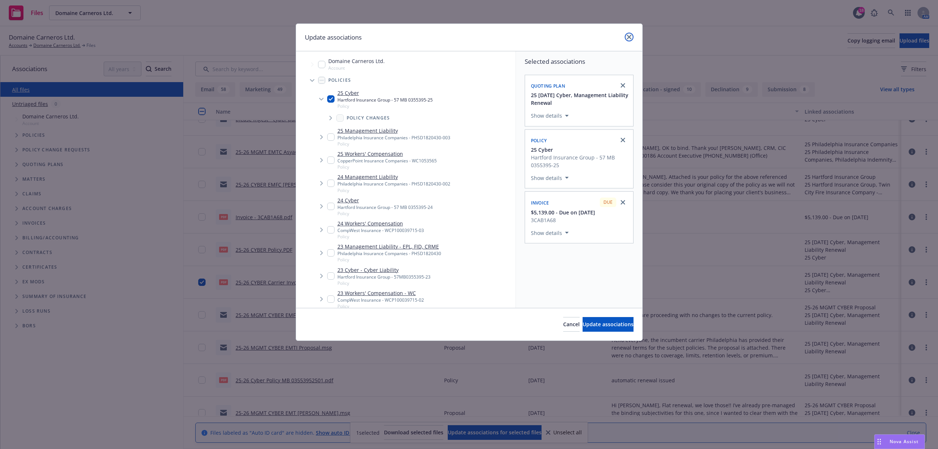
click at [629, 40] on link "close" at bounding box center [629, 37] width 9 height 9
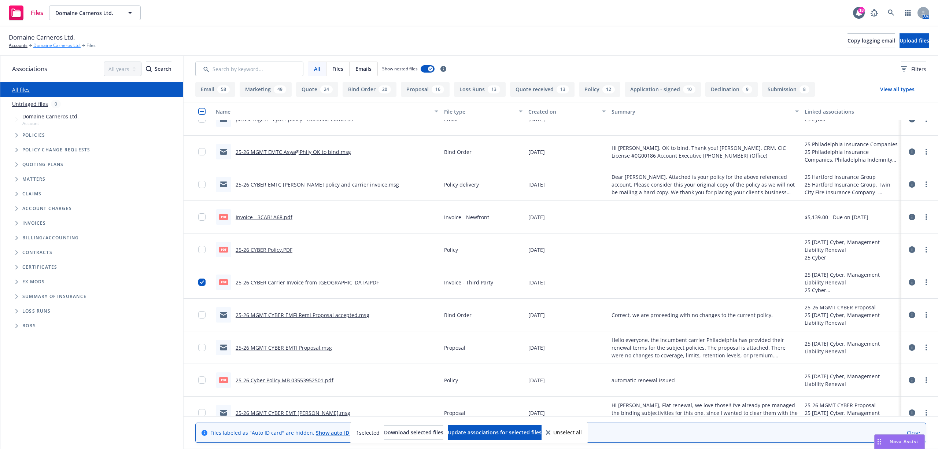
click at [56, 43] on link "Domaine Carneros Ltd." at bounding box center [56, 45] width 47 height 7
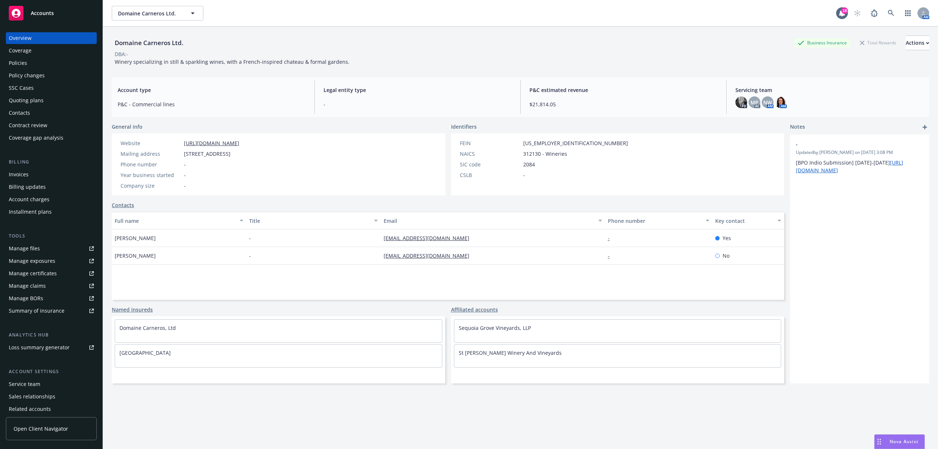
click at [32, 98] on div "Quoting plans" at bounding box center [26, 101] width 35 height 12
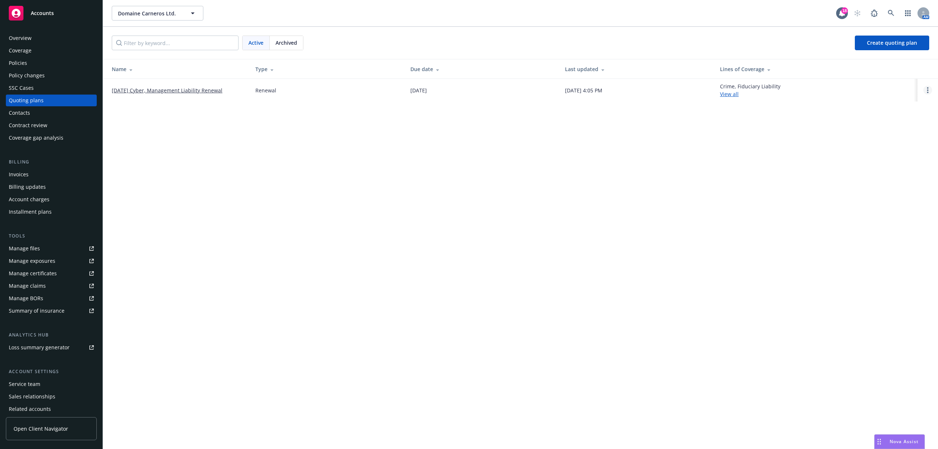
click at [926, 92] on link "Open options" at bounding box center [928, 90] width 9 height 9
click at [890, 86] on span "Archive" at bounding box center [877, 84] width 36 height 7
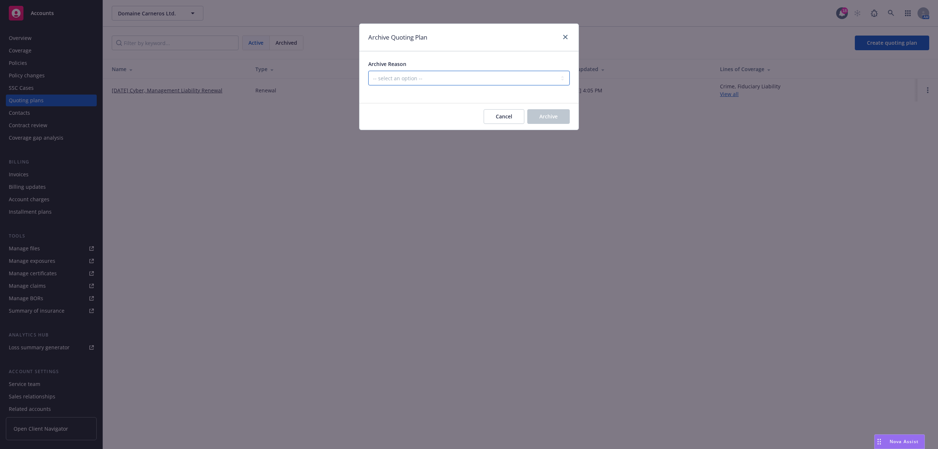
click at [466, 77] on select "-- select an option -- All policies in this renewal plan are auto-renewed Creat…" at bounding box center [469, 78] width 202 height 15
select select "ARCHIVED_RENEWAL_COMPLETED"
click at [368, 71] on select "-- select an option -- All policies in this renewal plan are auto-renewed Creat…" at bounding box center [469, 78] width 202 height 15
click at [546, 120] on span "Archive" at bounding box center [549, 116] width 18 height 7
